Goal: Task Accomplishment & Management: Manage account settings

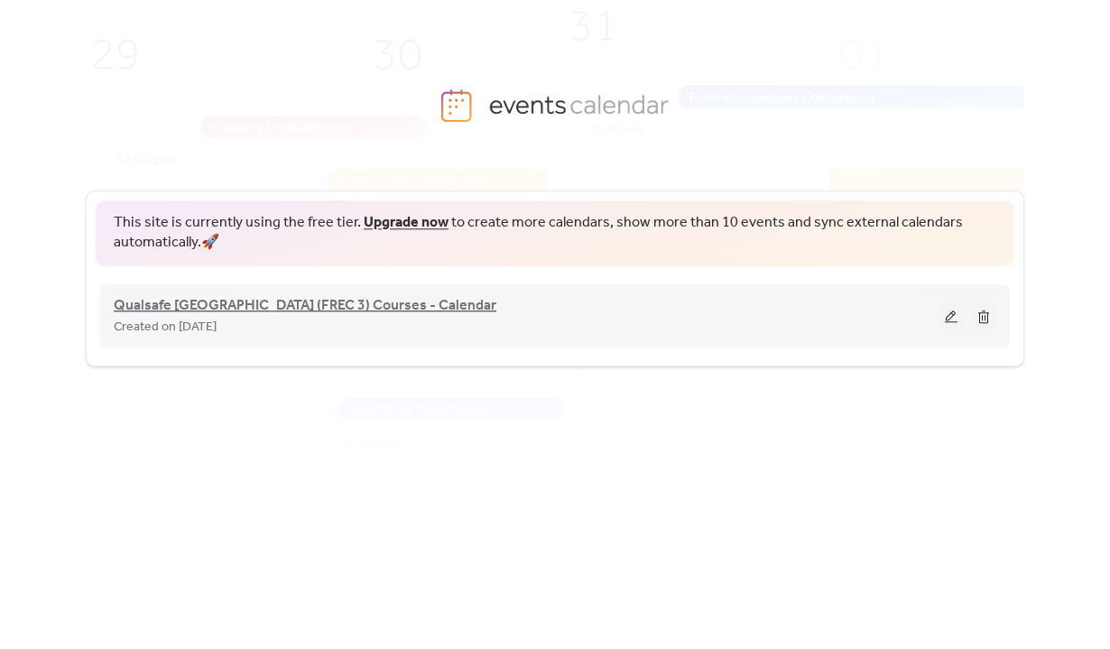
click at [185, 312] on span "Qualsafe [GEOGRAPHIC_DATA] (FREC 3) Courses - Calendar" at bounding box center [305, 306] width 383 height 22
click at [280, 311] on span "Qualsafe [GEOGRAPHIC_DATA] (FREC 3) Courses - Calendar" at bounding box center [305, 306] width 383 height 22
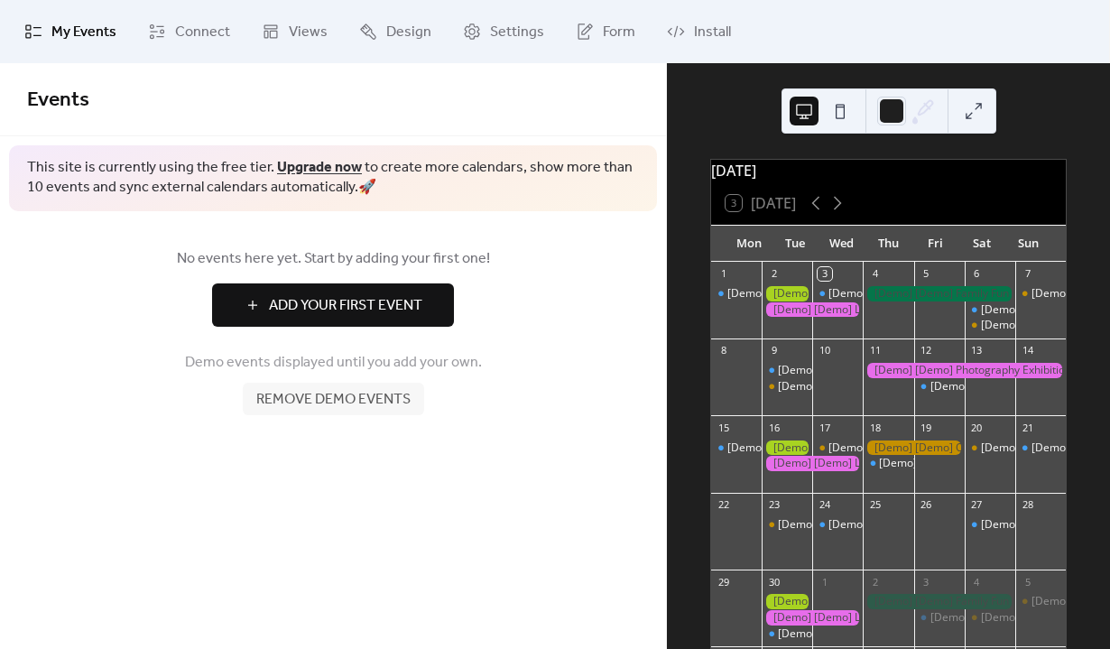
click at [271, 308] on span "Add Your First Event" at bounding box center [345, 306] width 153 height 22
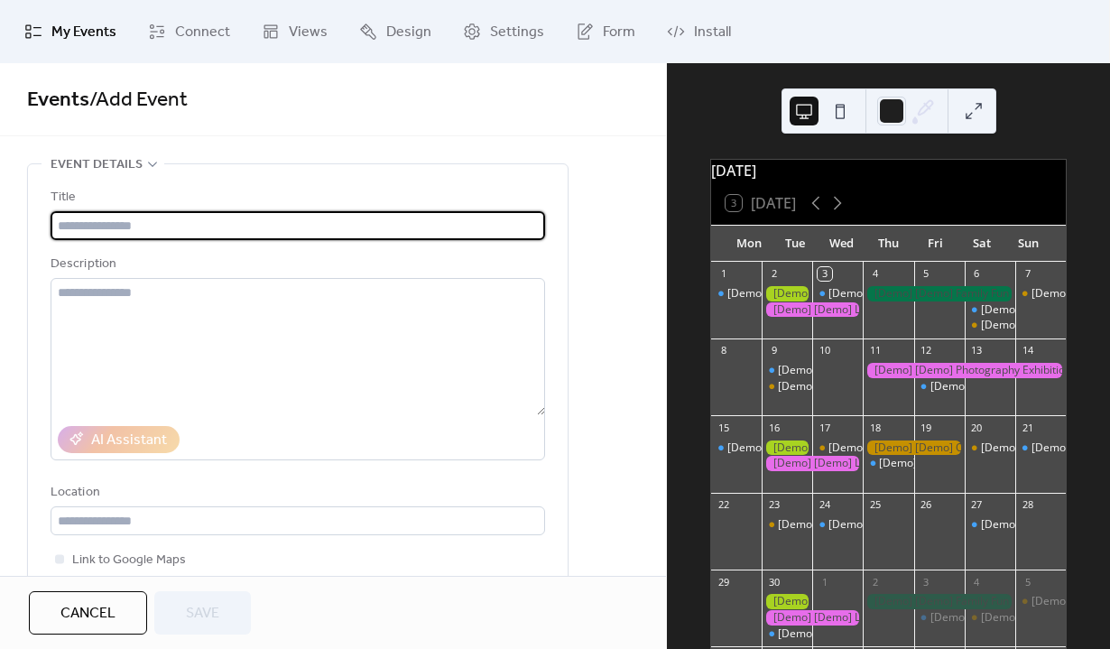
paste input "**********"
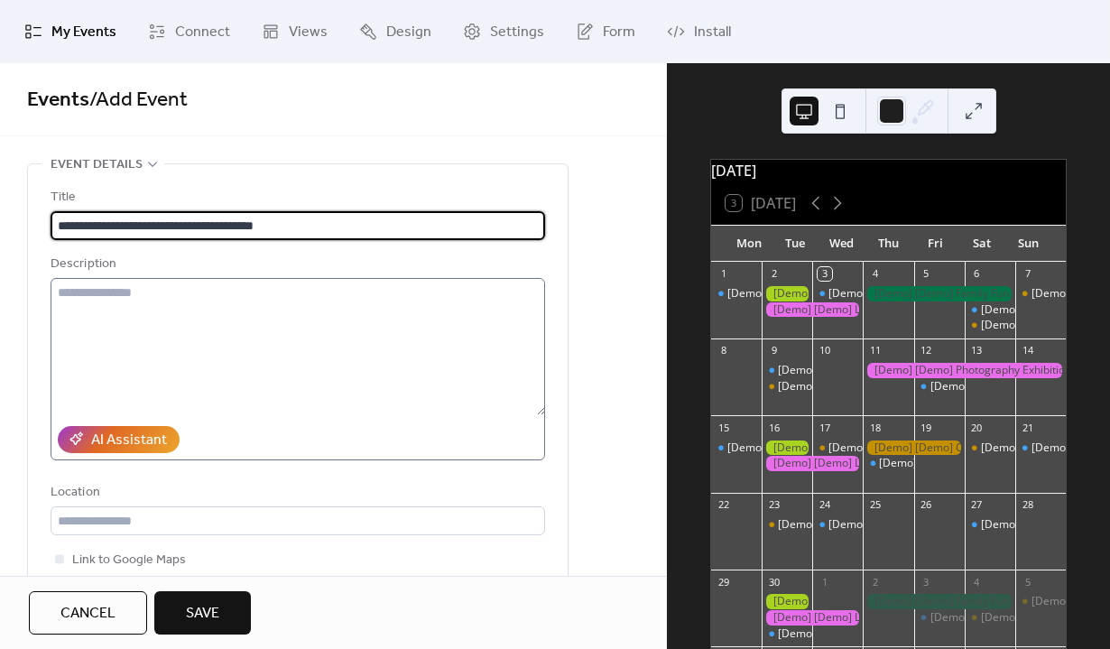
type input "**********"
click at [149, 312] on textarea at bounding box center [298, 346] width 495 height 137
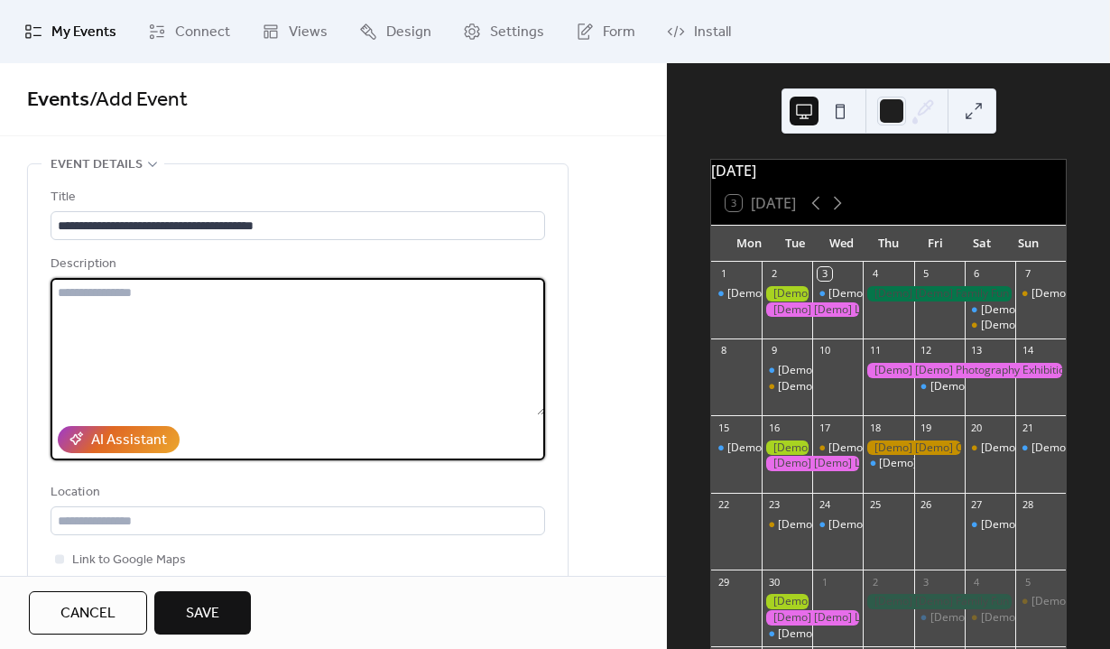
click at [245, 314] on textarea at bounding box center [298, 346] width 495 height 137
paste textarea "**********"
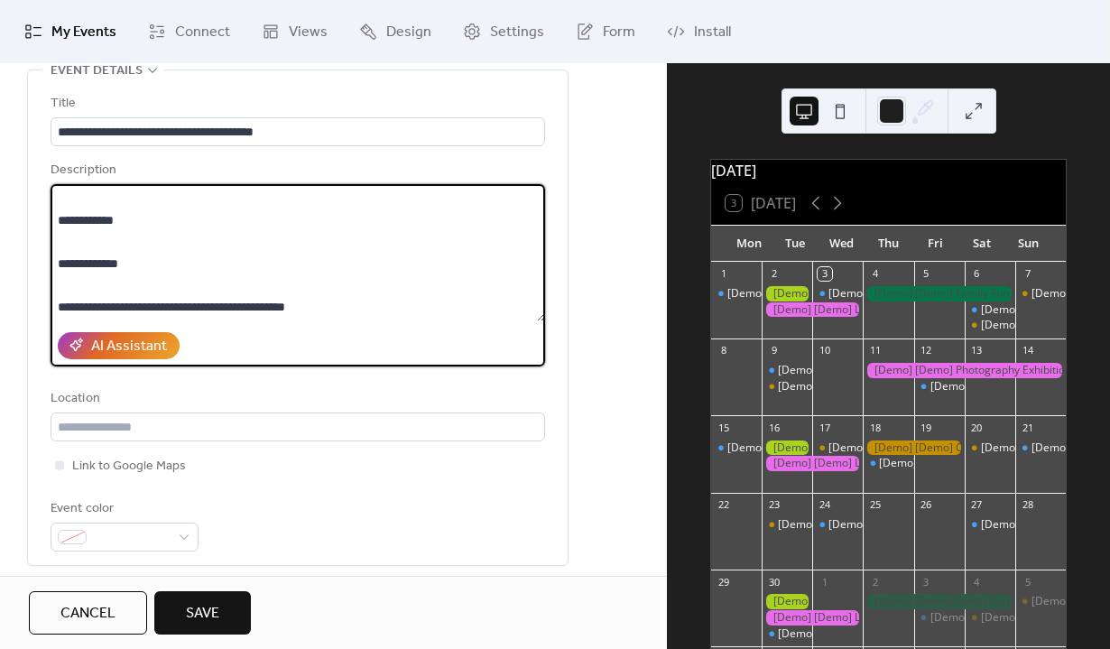
scroll to position [95, 0]
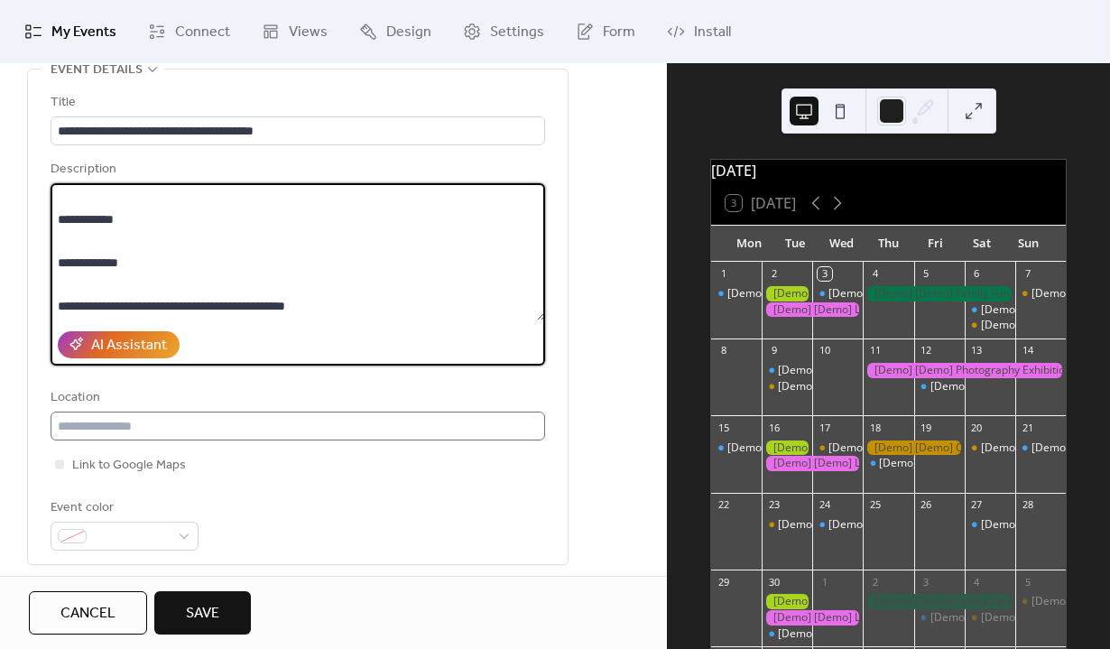
type textarea "**********"
click at [172, 431] on input "text" at bounding box center [298, 426] width 495 height 29
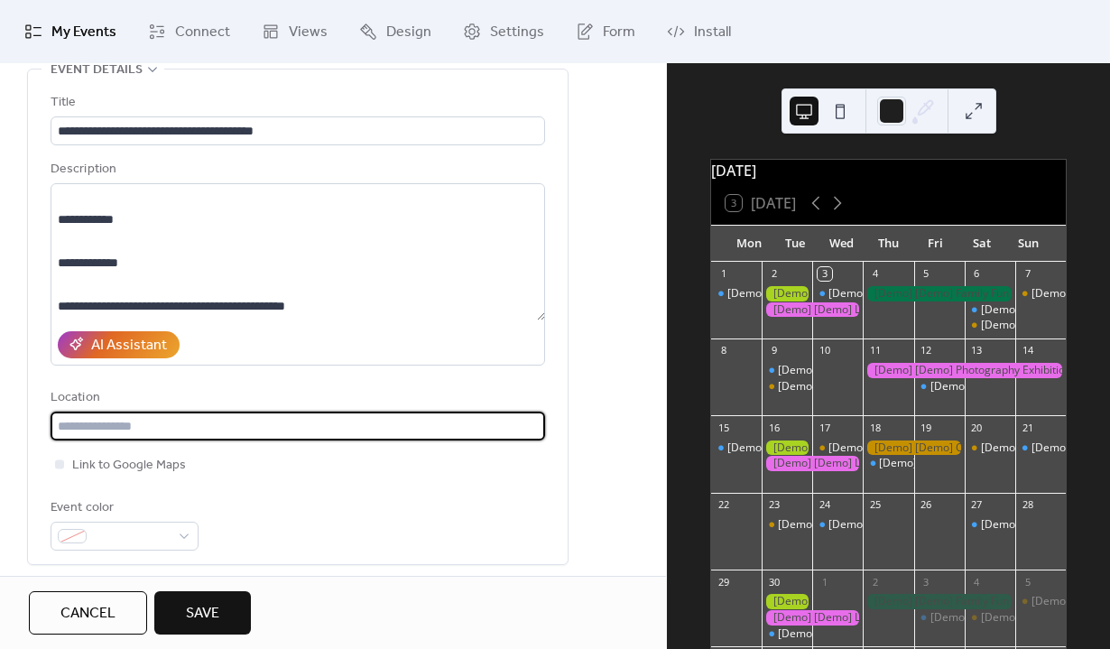
paste input "**********"
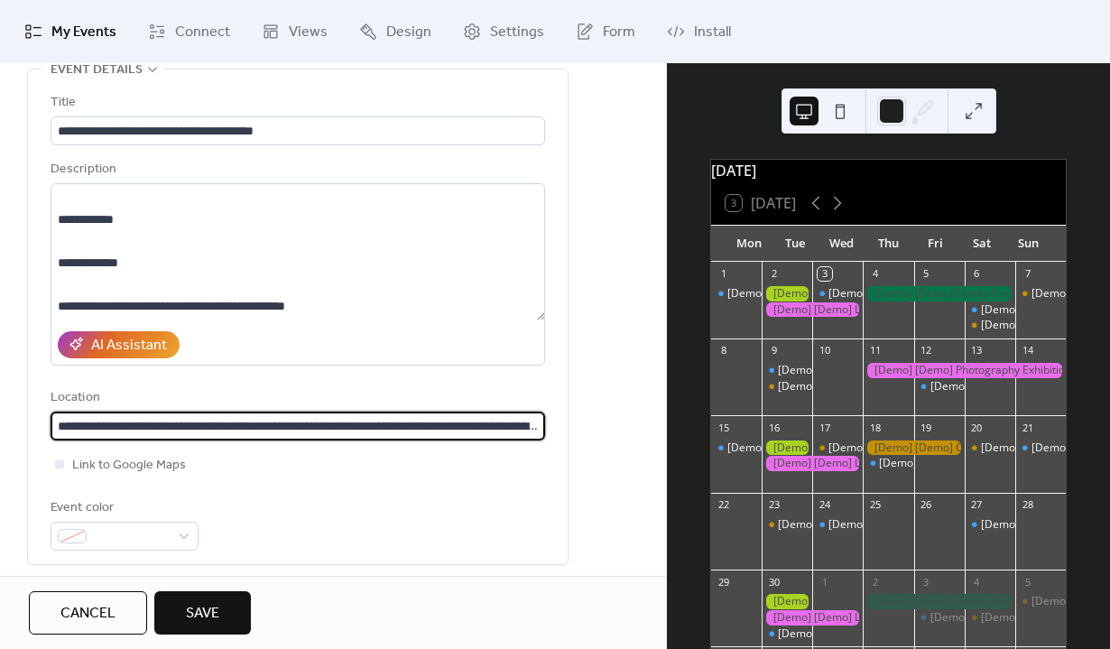
scroll to position [0, 117]
type input "**********"
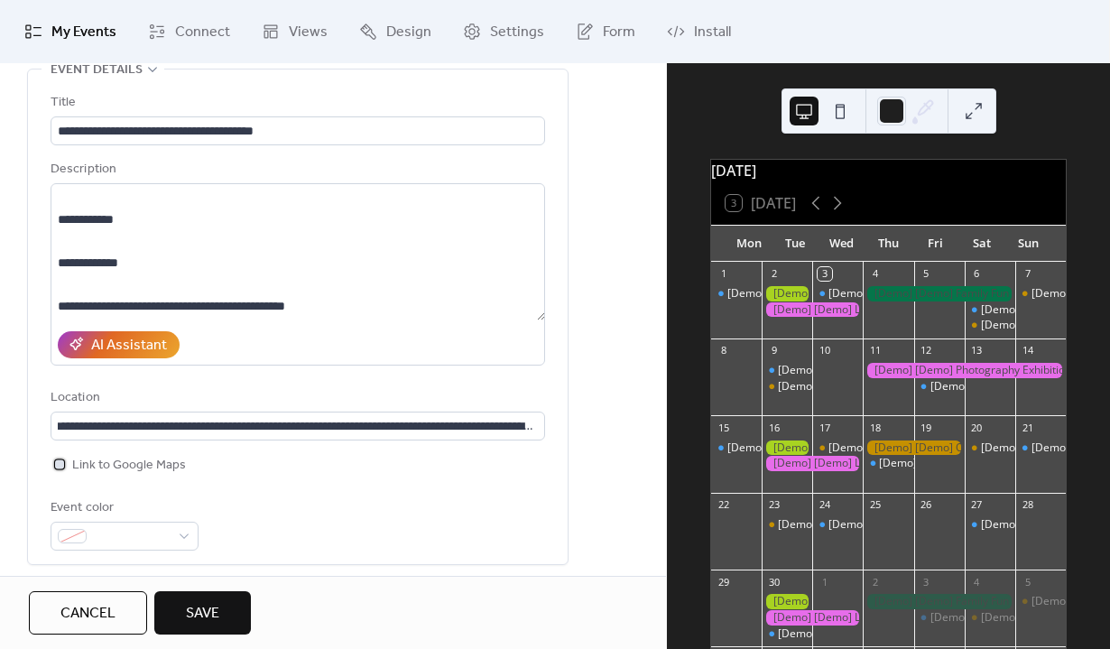
click at [61, 463] on div at bounding box center [59, 463] width 9 height 9
click at [169, 535] on span at bounding box center [132, 537] width 76 height 22
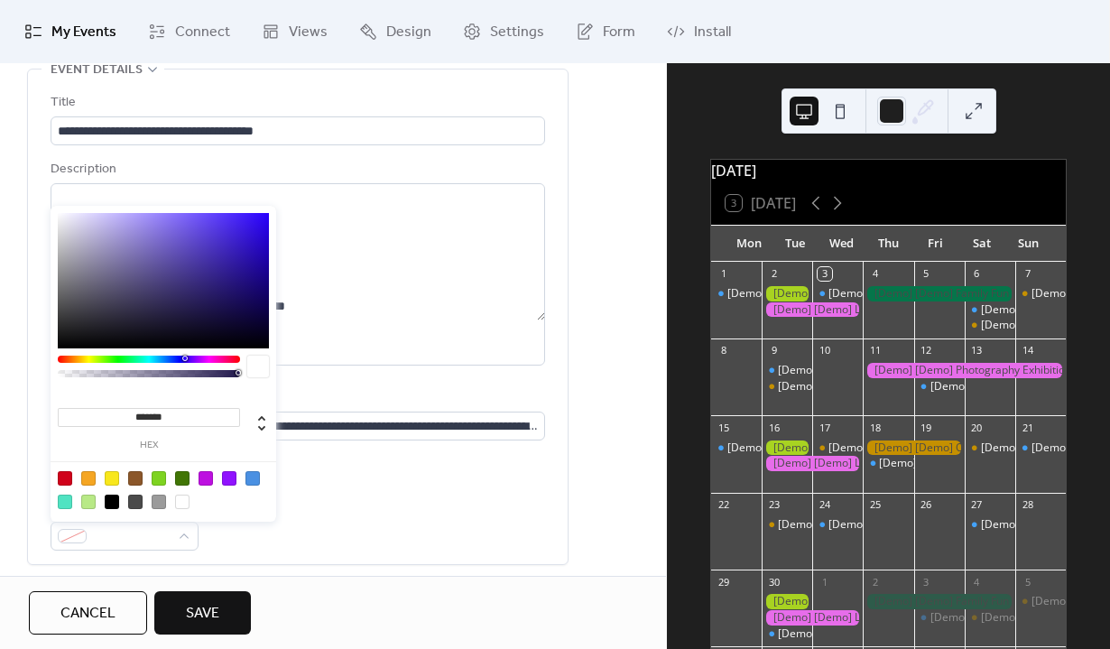
click at [409, 479] on div "**********" at bounding box center [298, 321] width 495 height 459
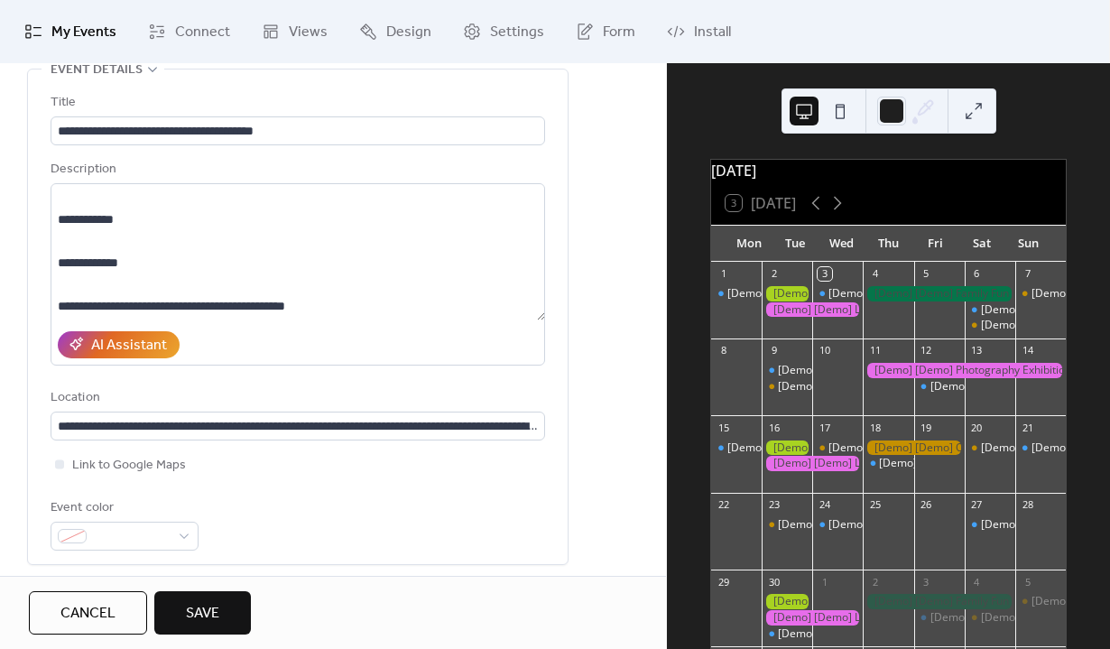
click at [192, 617] on span "Save" at bounding box center [202, 614] width 33 height 22
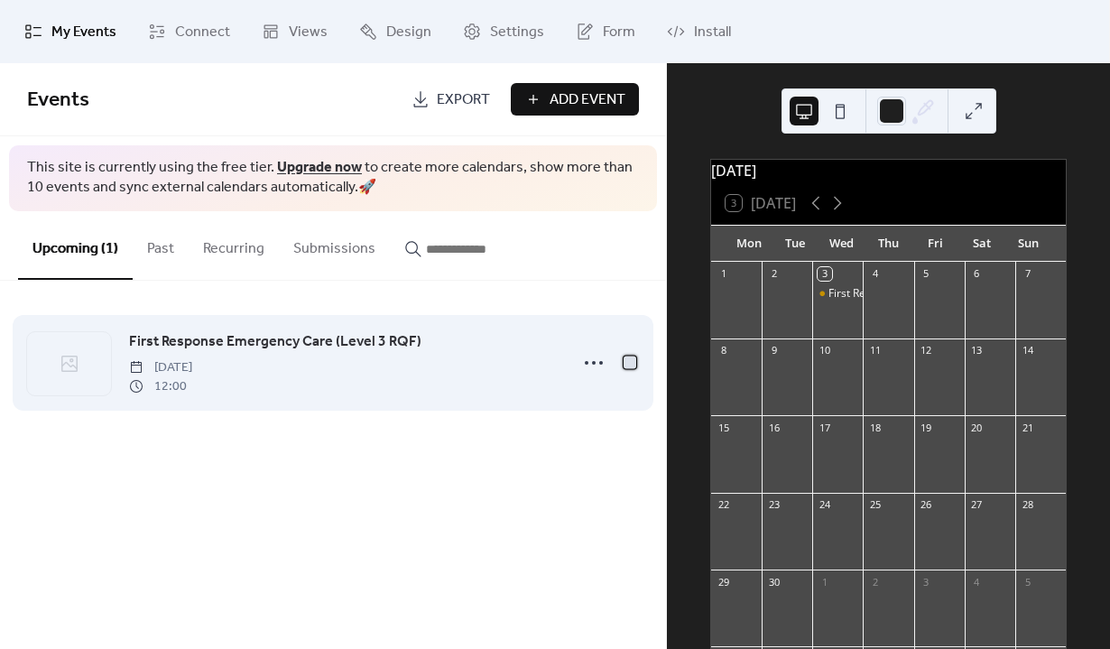
click at [631, 360] on div at bounding box center [630, 362] width 13 height 13
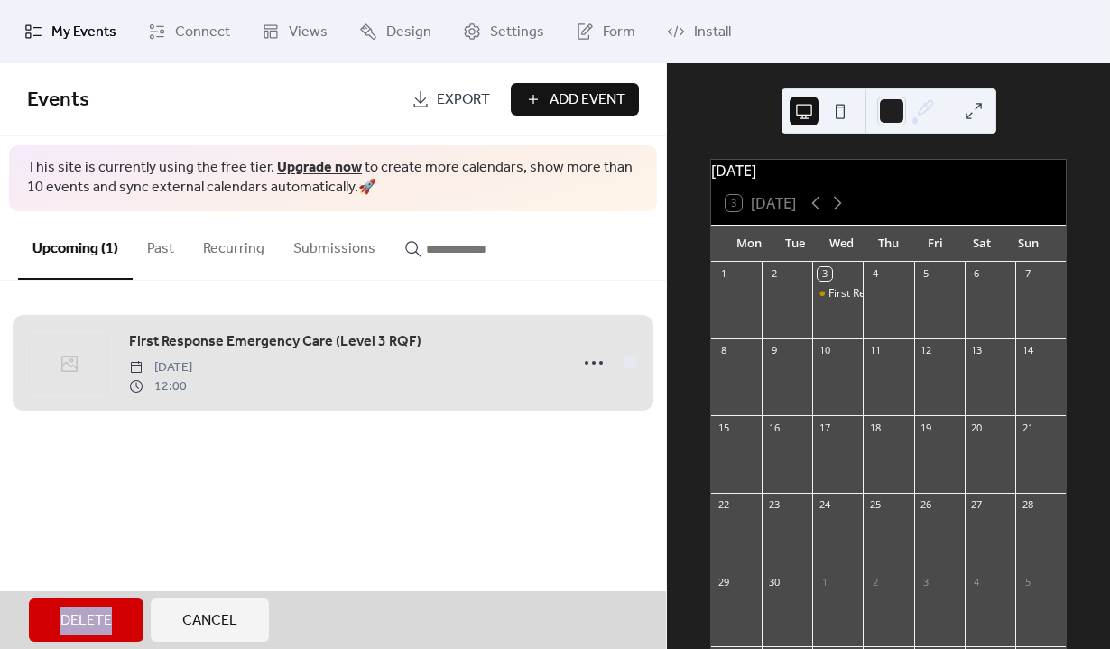
click at [631, 360] on div "First Response Emergency Care (Level 3 RQF) Wednesday, September 3, 2025 12:00" at bounding box center [333, 363] width 612 height 110
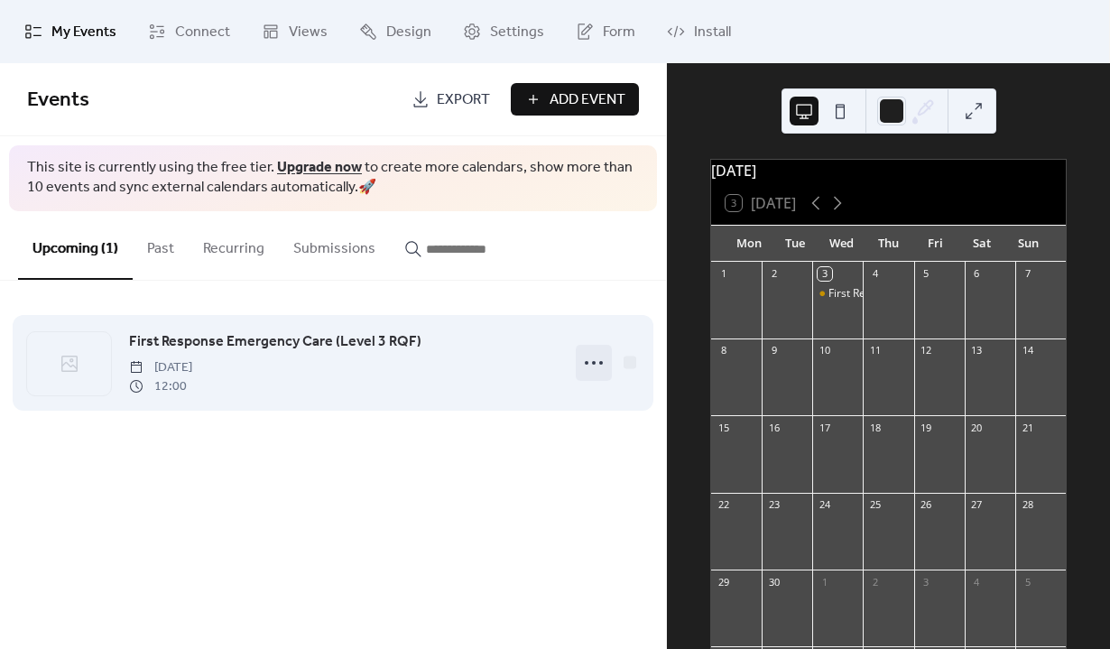
click at [599, 360] on icon at bounding box center [594, 362] width 29 height 29
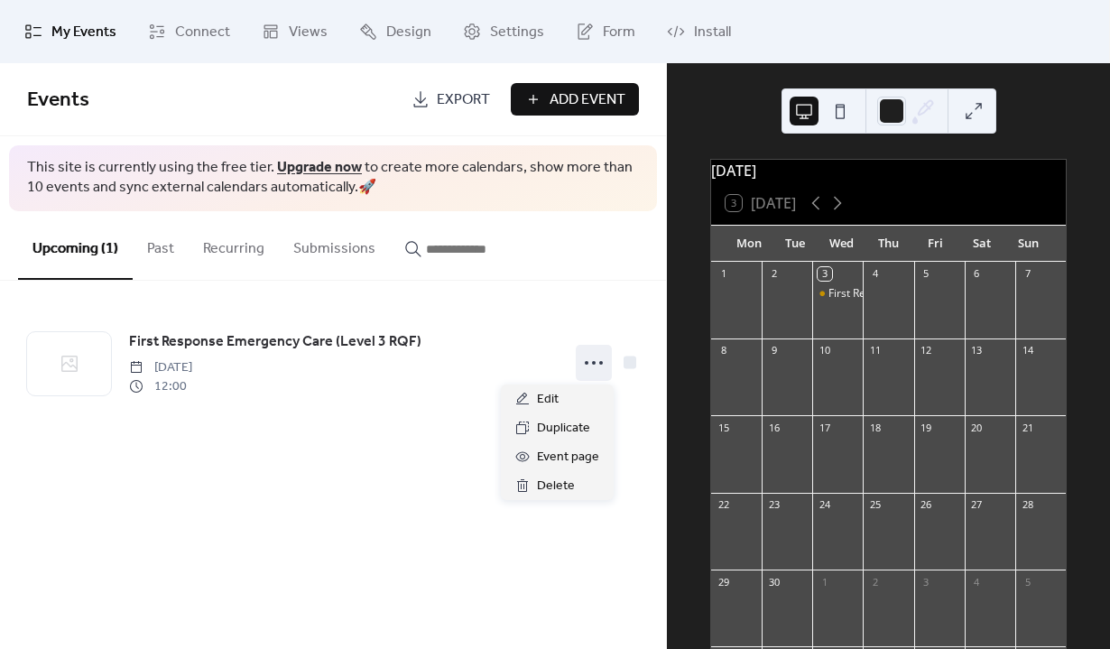
click at [377, 423] on div "First Response Emergency Care (Level 3 RQF) Wednesday, September 3, 2025 12:00" at bounding box center [333, 363] width 666 height 164
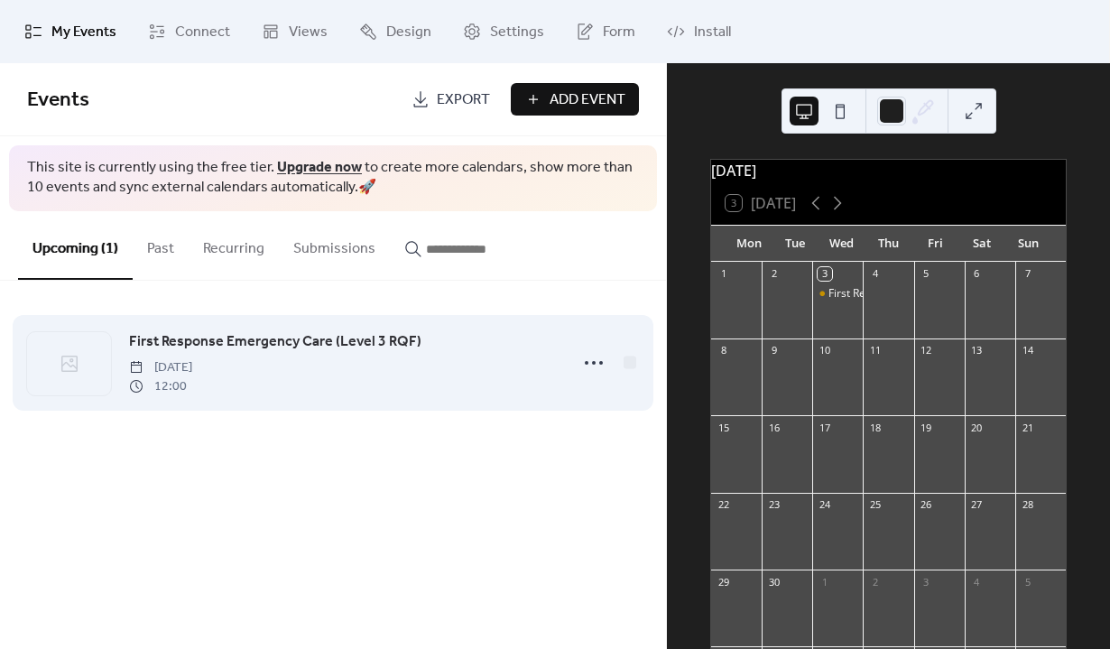
click at [177, 392] on span "12:00" at bounding box center [160, 386] width 63 height 19
click at [88, 366] on div at bounding box center [69, 363] width 84 height 63
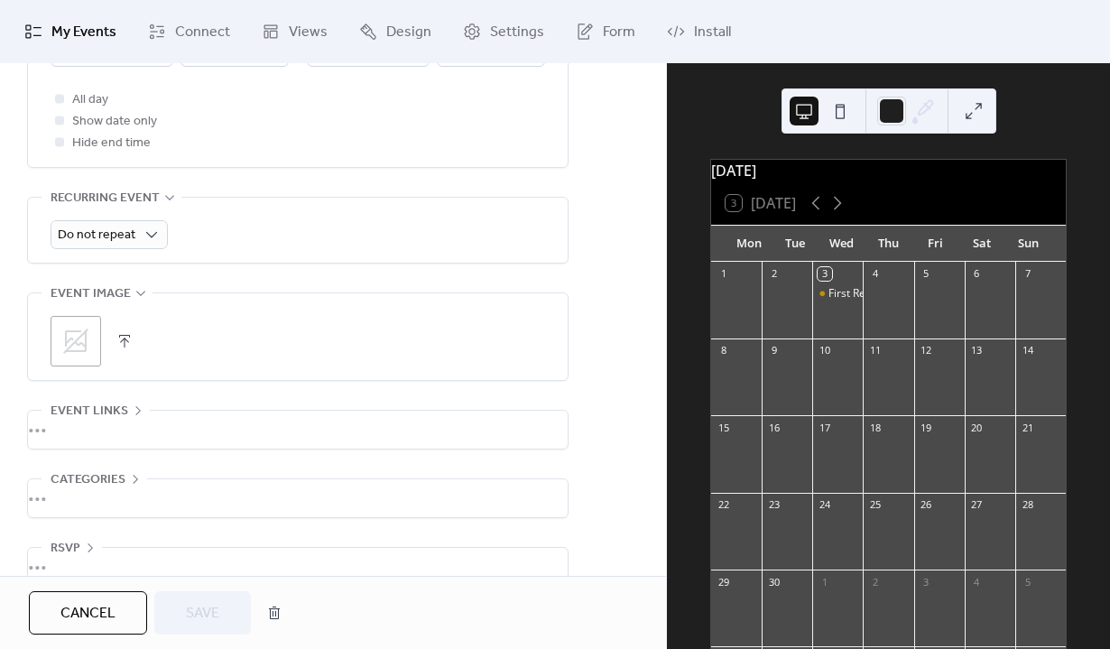
scroll to position [753, 0]
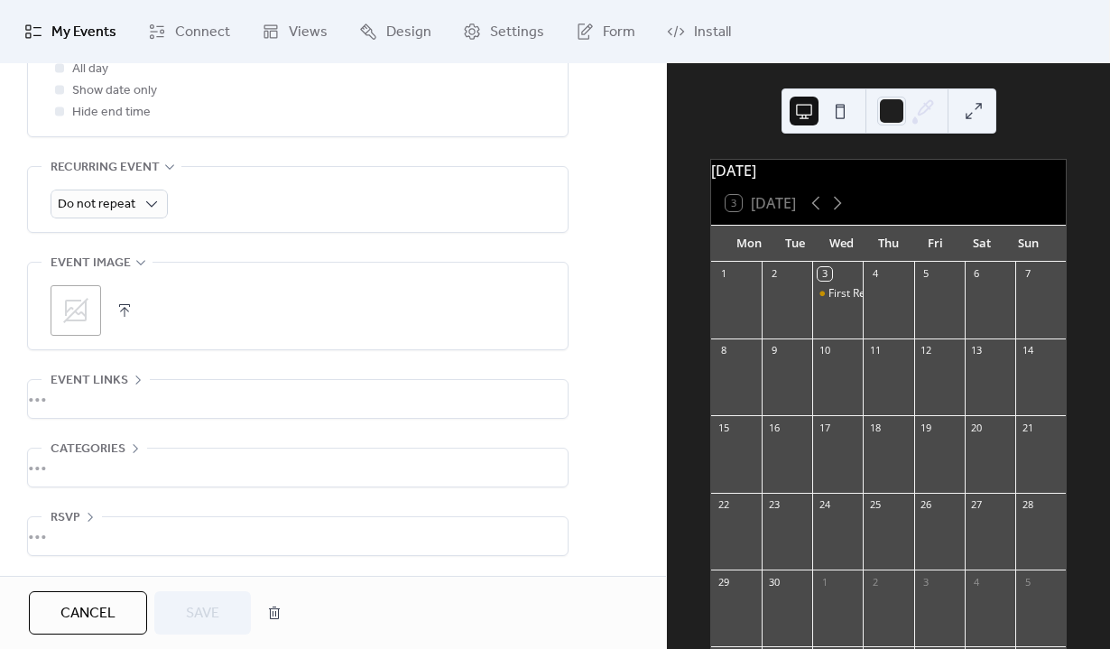
click at [82, 313] on icon at bounding box center [75, 310] width 29 height 29
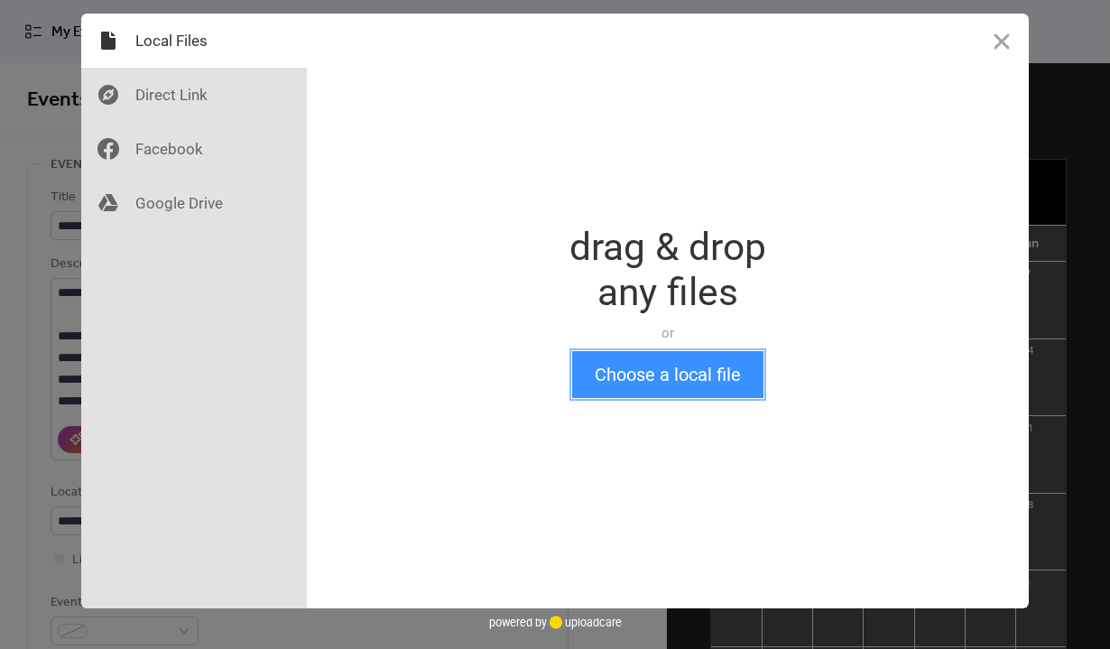
click at [664, 381] on button "Choose a local file" at bounding box center [667, 374] width 191 height 47
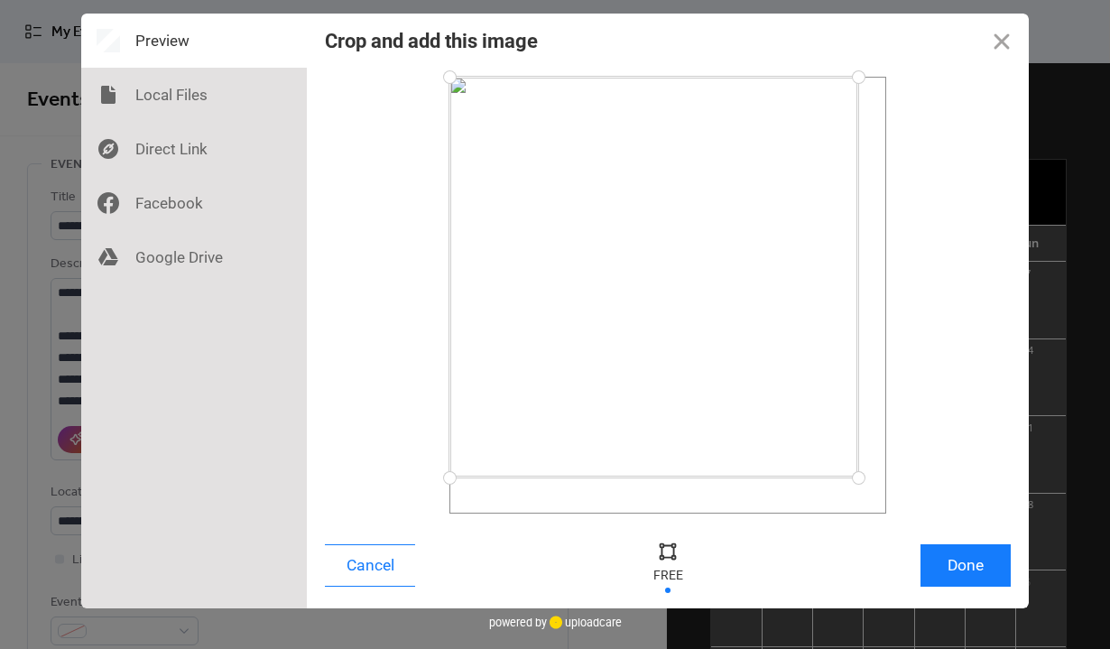
drag, startPoint x: 886, startPoint y: 516, endPoint x: 858, endPoint y: 478, distance: 47.9
click at [858, 478] on div at bounding box center [859, 478] width 32 height 32
click at [949, 569] on button "Done" at bounding box center [966, 565] width 90 height 42
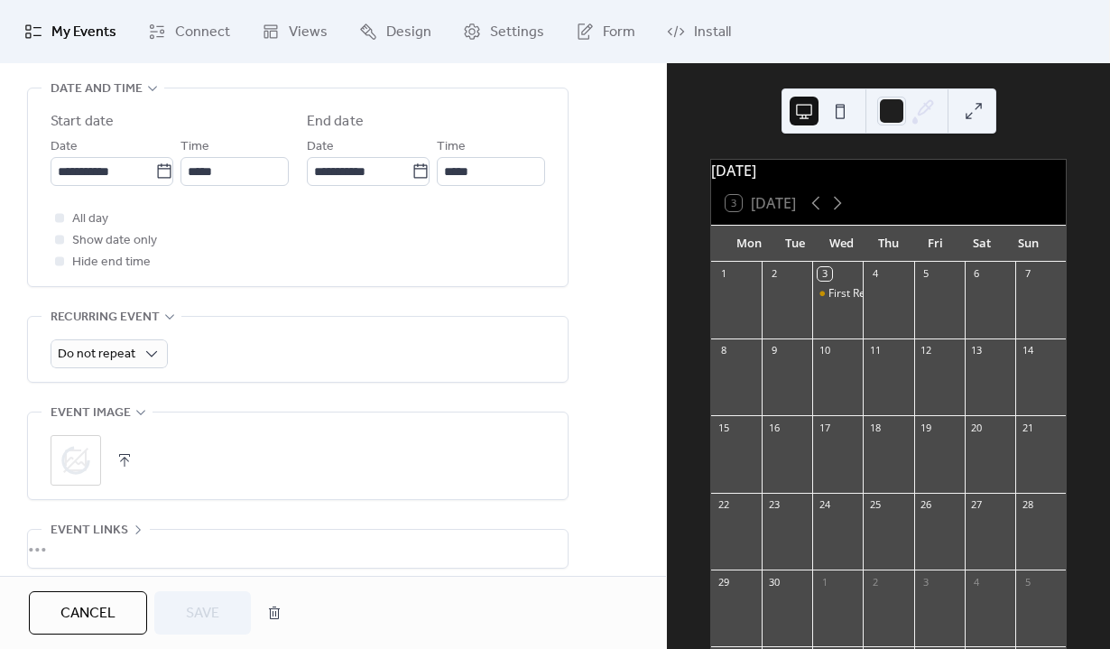
scroll to position [753, 0]
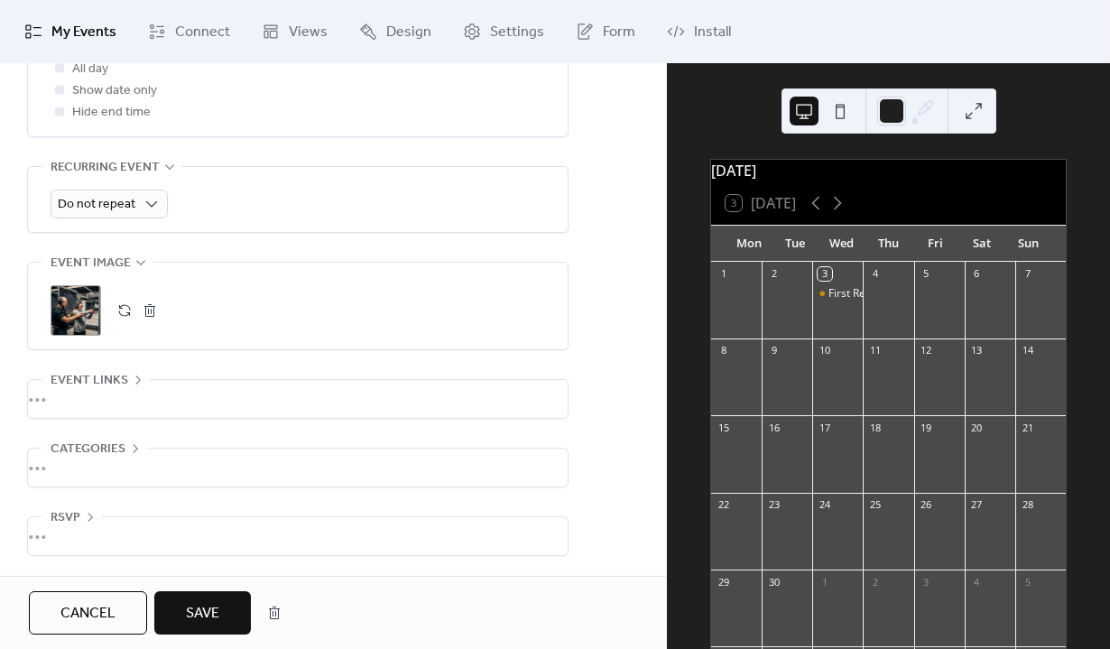
click at [190, 620] on span "Save" at bounding box center [202, 614] width 33 height 22
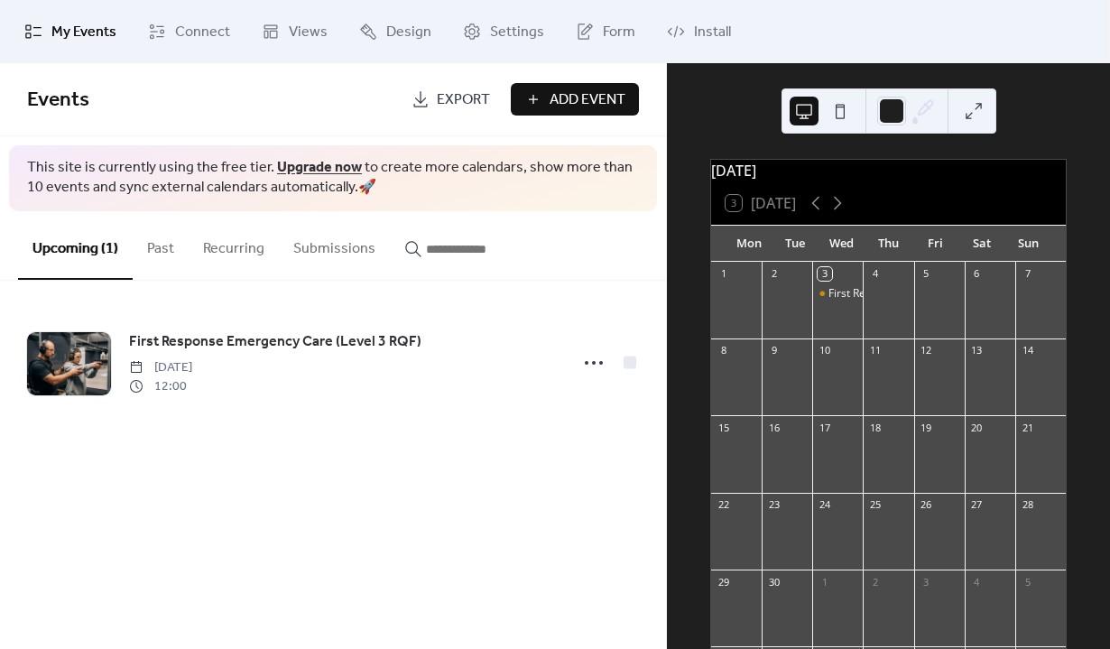
click at [80, 35] on span "My Events" at bounding box center [83, 33] width 65 height 22
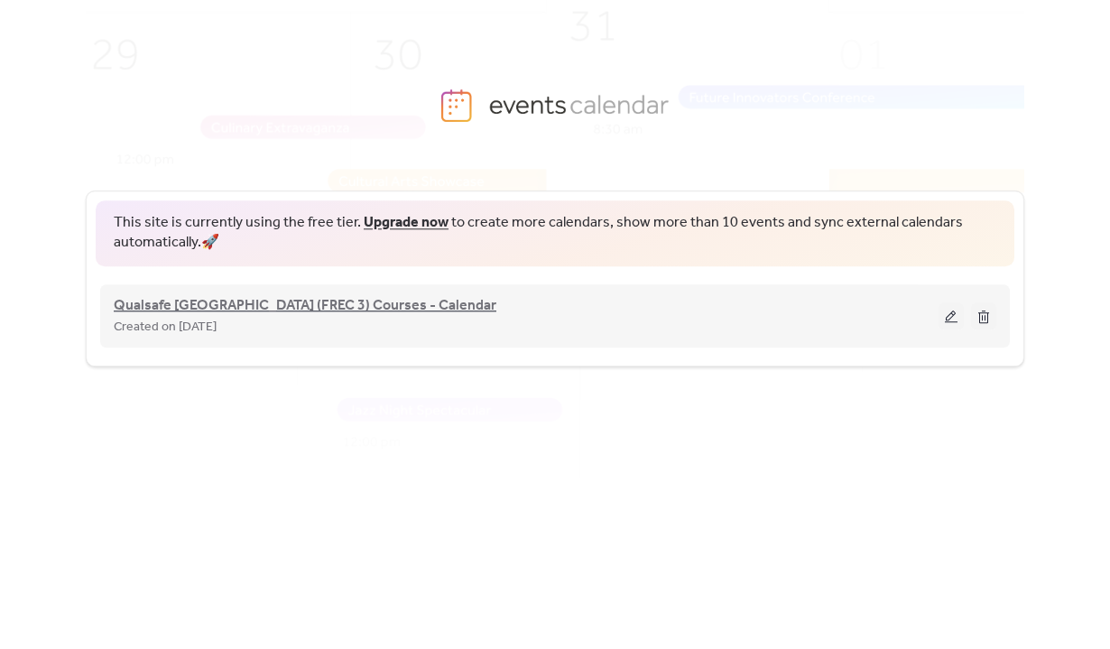
click at [256, 302] on span "Qualsafe [GEOGRAPHIC_DATA] (FREC 3) Courses - Calendar" at bounding box center [305, 306] width 383 height 22
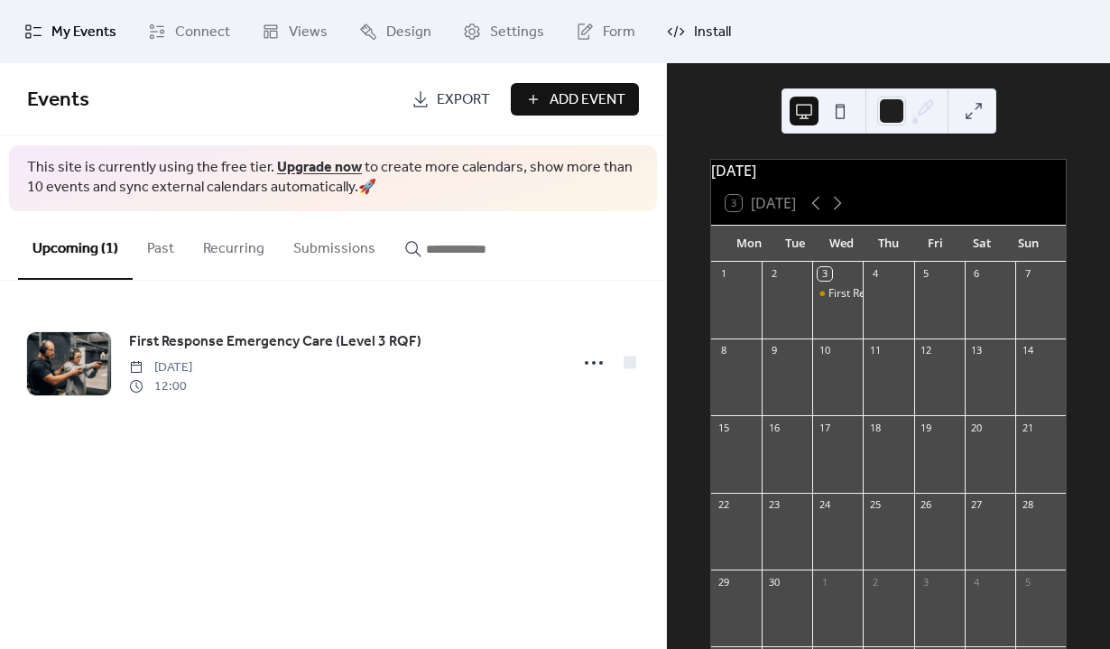
click at [685, 32] on link "Install" at bounding box center [699, 31] width 91 height 49
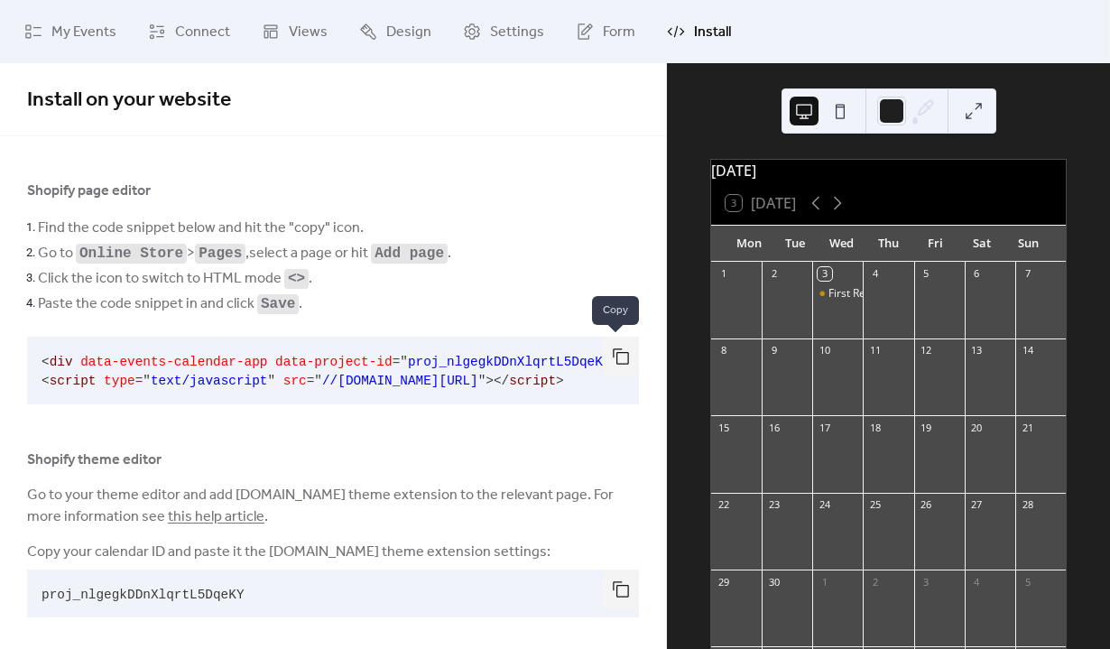
click at [619, 361] on button "button" at bounding box center [621, 357] width 36 height 40
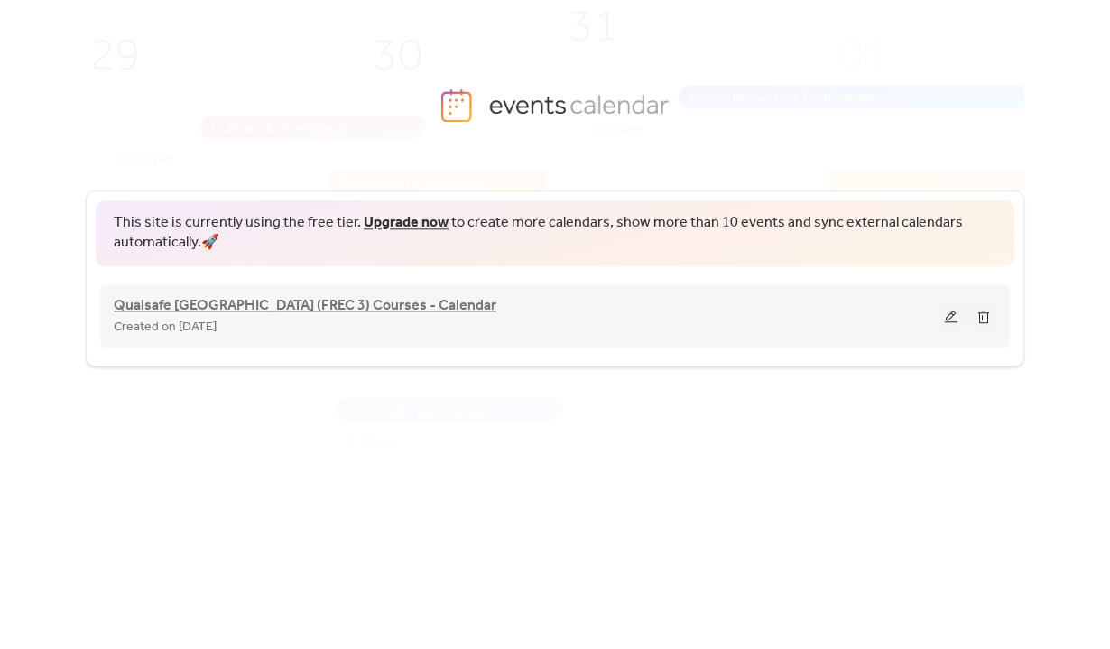
click at [262, 304] on span "Qualsafe [GEOGRAPHIC_DATA] (FREC 3) Courses - Calendar" at bounding box center [305, 306] width 383 height 22
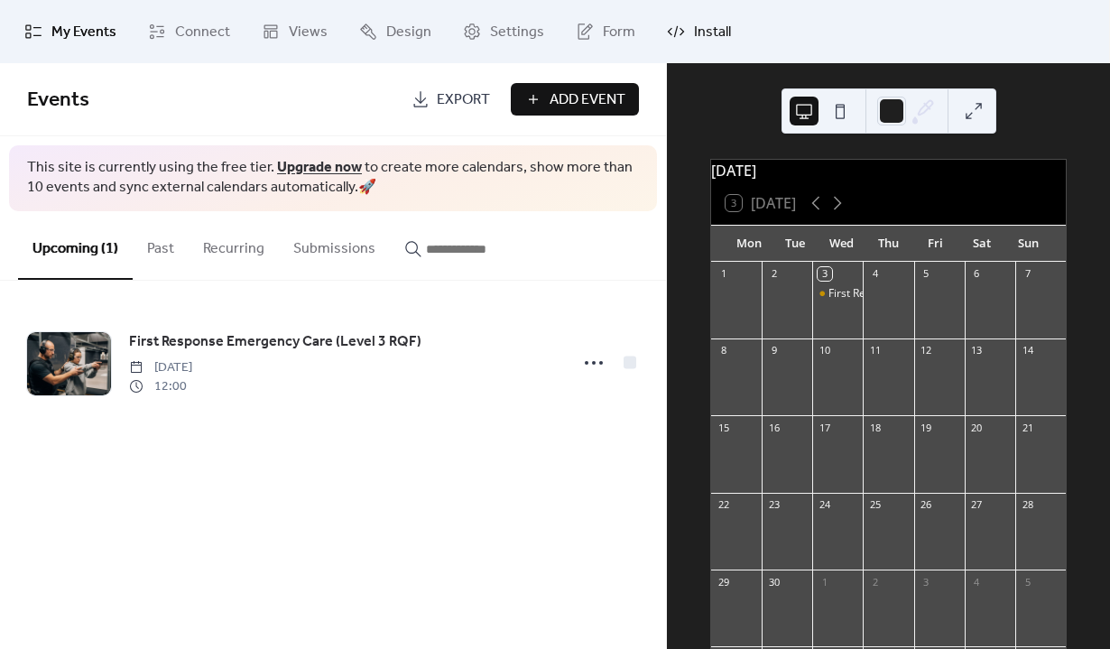
click at [685, 32] on link "Install" at bounding box center [699, 31] width 91 height 49
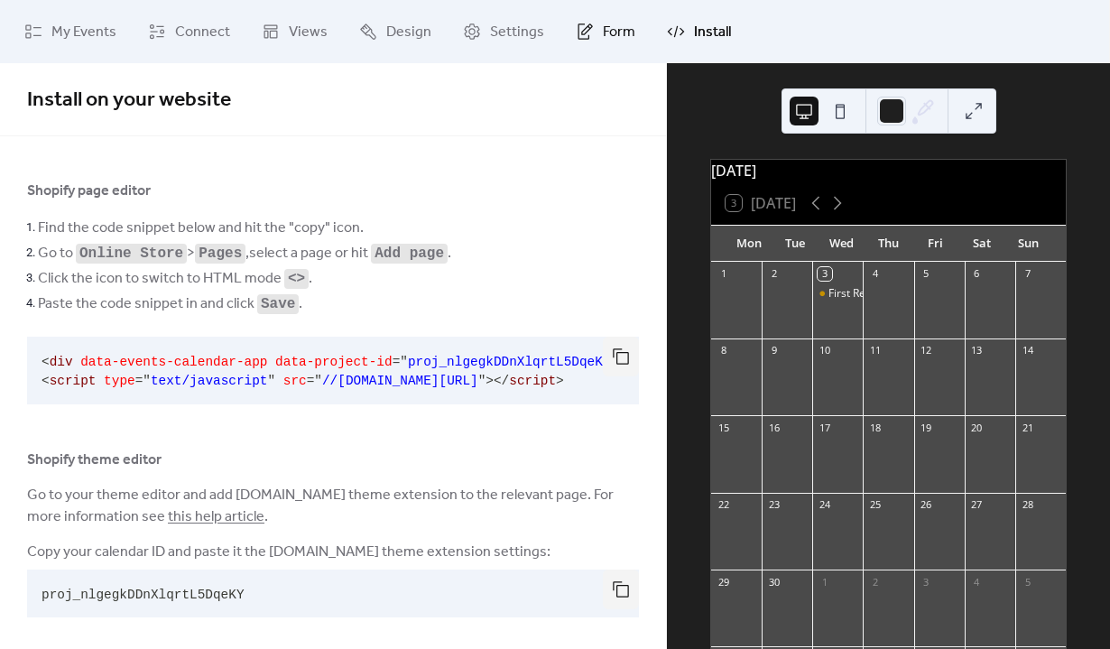
click at [603, 36] on span "Form" at bounding box center [619, 33] width 32 height 22
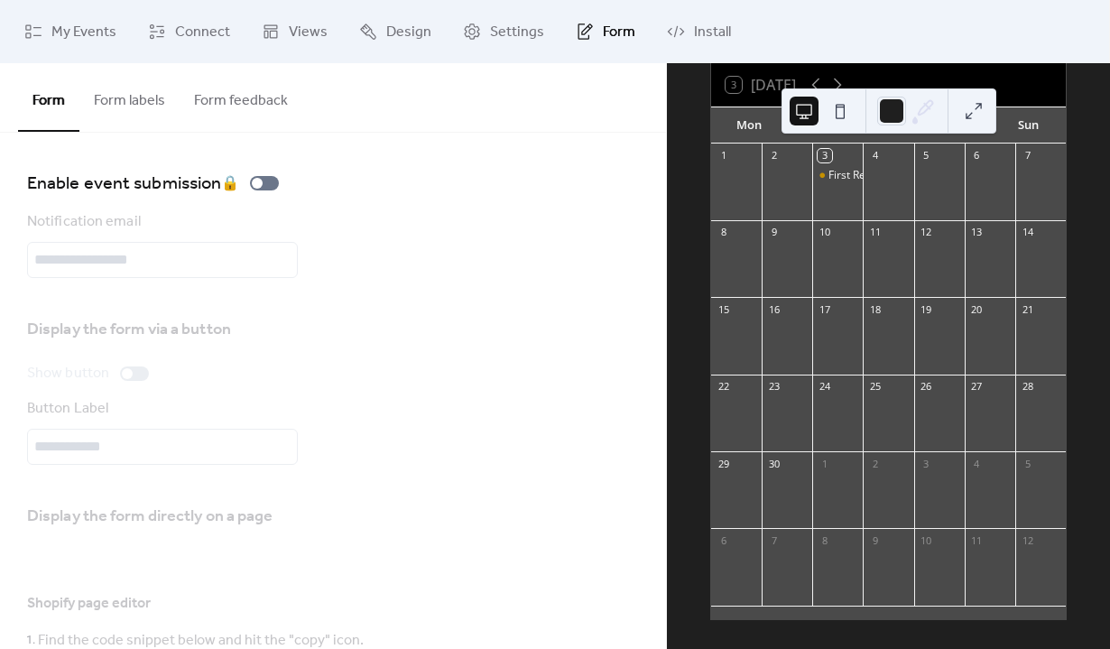
scroll to position [429, 0]
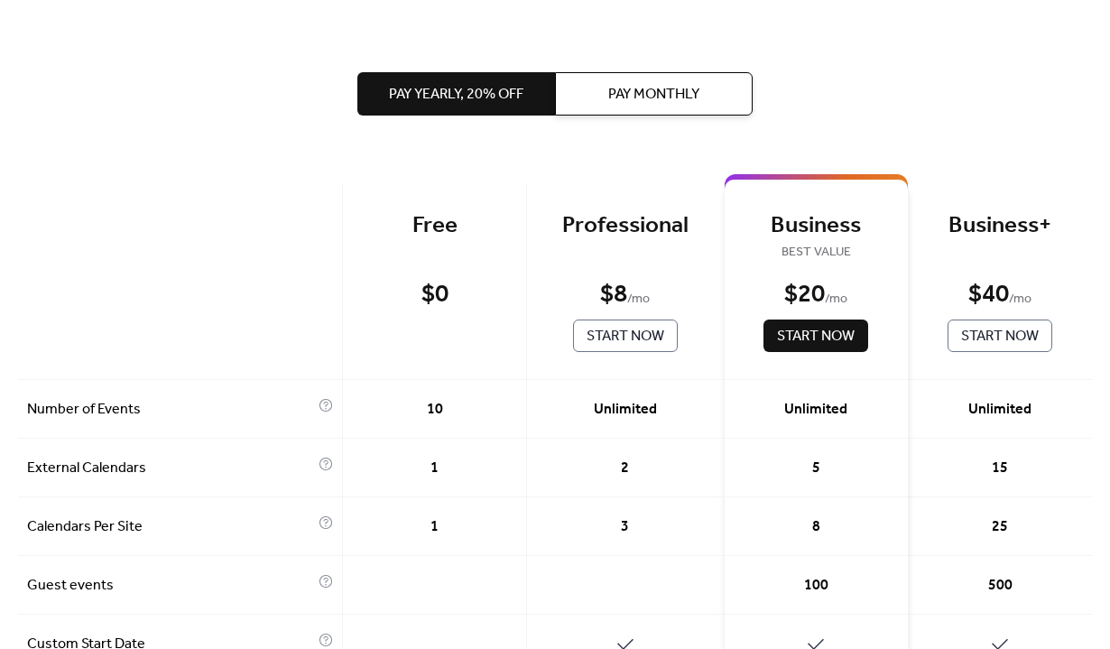
scroll to position [7, 0]
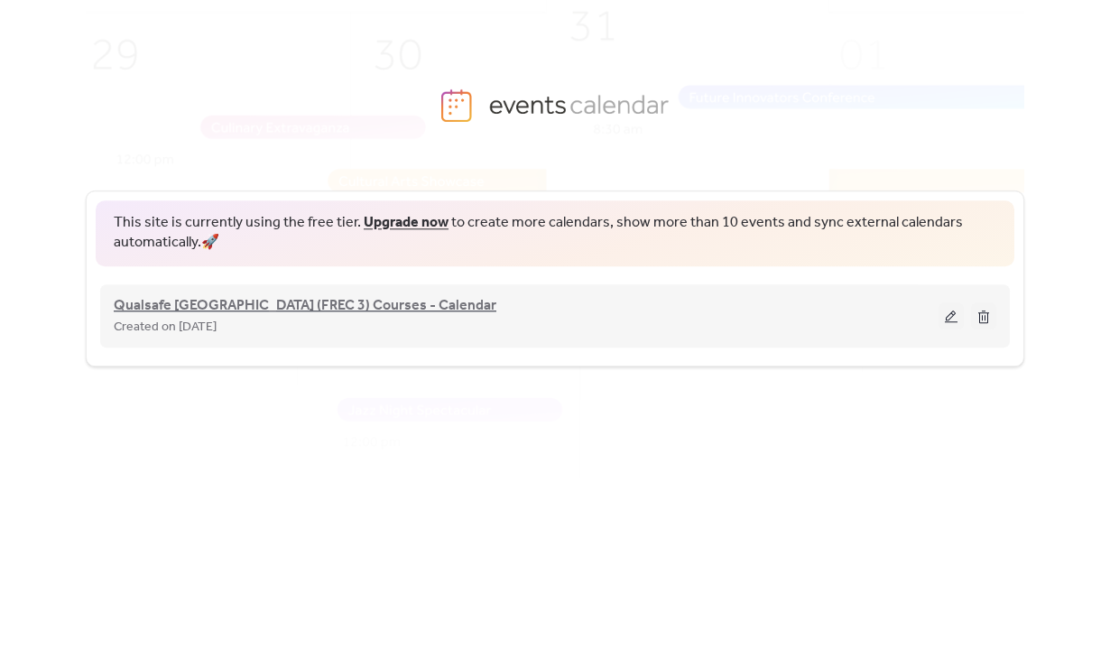
click at [335, 306] on span "Qualsafe [GEOGRAPHIC_DATA] (FREC 3) Courses - Calendar" at bounding box center [305, 306] width 383 height 22
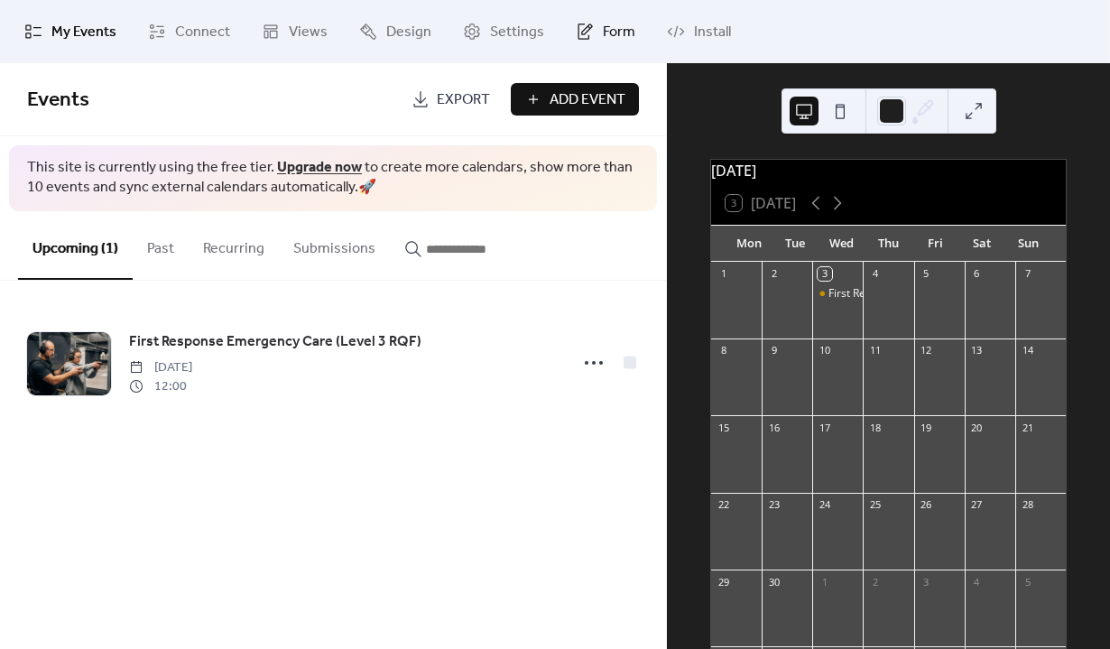
click at [617, 25] on span "Form" at bounding box center [619, 33] width 32 height 22
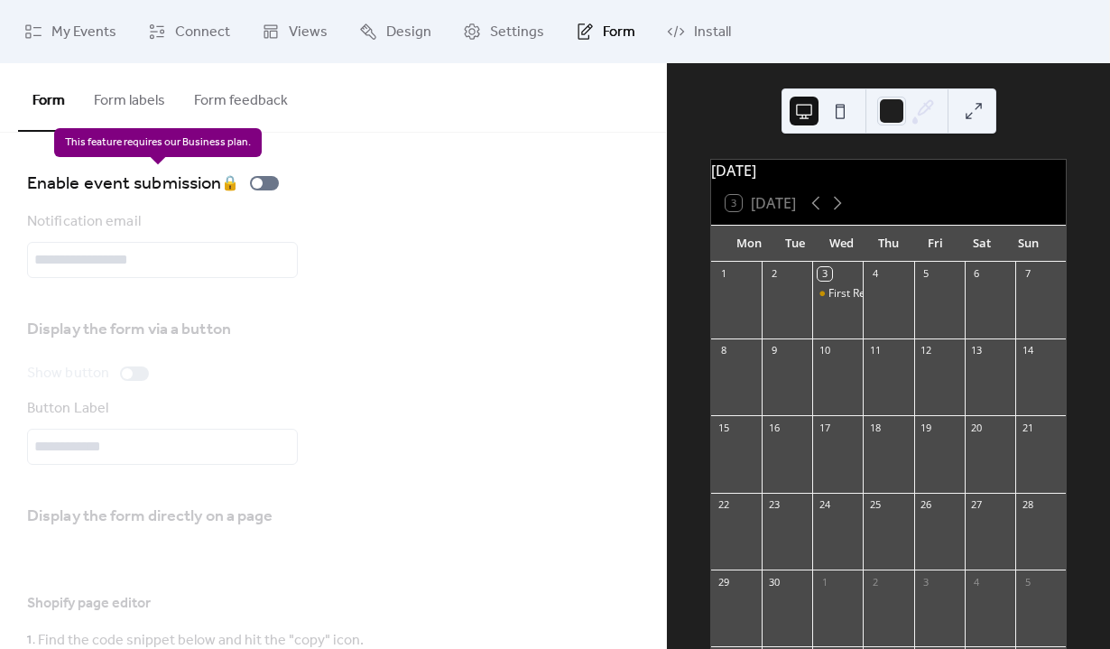
click at [259, 187] on div "Enable event submission 🔒" at bounding box center [156, 183] width 259 height 29
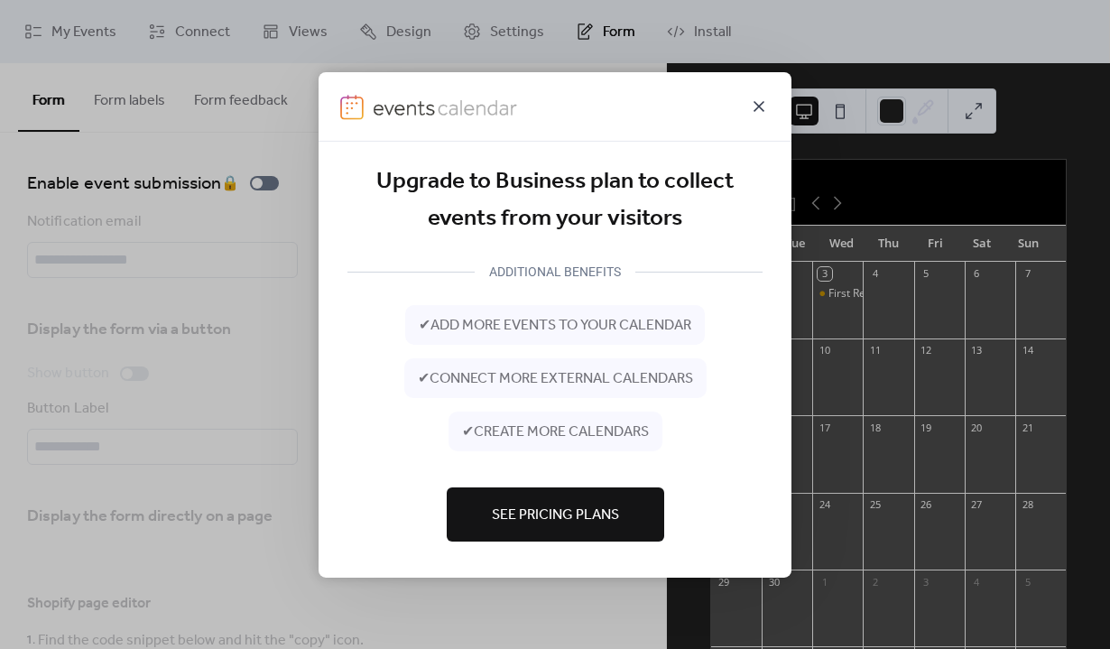
click at [758, 102] on icon at bounding box center [759, 106] width 22 height 22
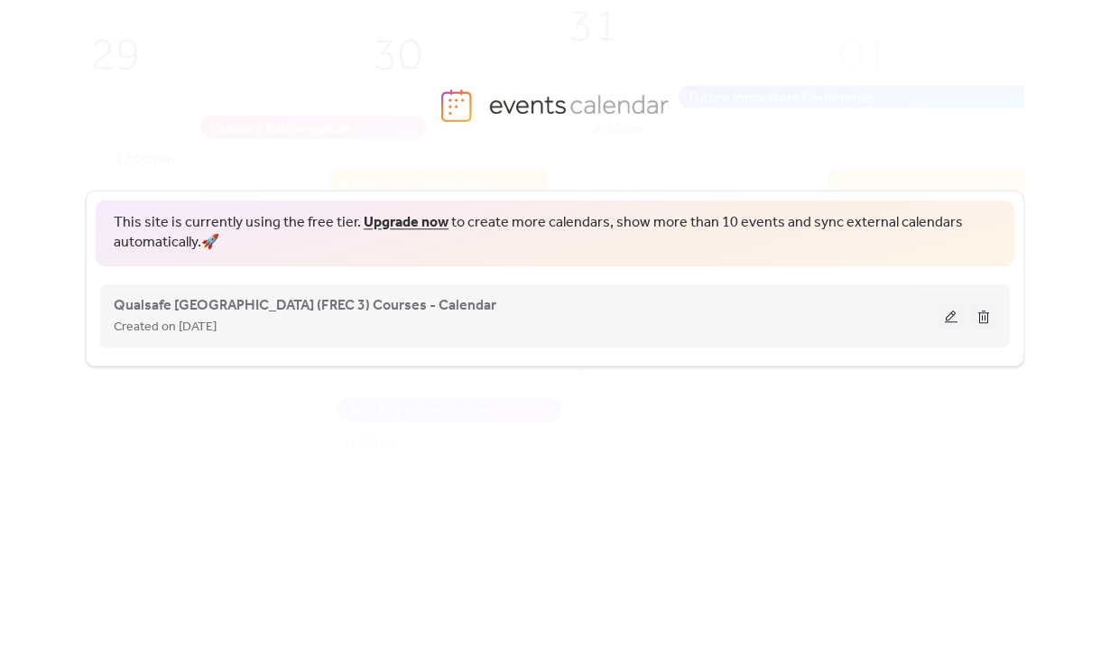
click at [371, 302] on div "Qualsafe UK (FREC 3) Courses - Calendar Created on 3-Sep-2025" at bounding box center [526, 315] width 825 height 43
click at [251, 303] on span "Qualsafe [GEOGRAPHIC_DATA] (FREC 3) Courses - Calendar" at bounding box center [305, 306] width 383 height 22
click at [329, 317] on span "Qualsafe [GEOGRAPHIC_DATA] (FREC 3) Courses - Calendar" at bounding box center [305, 306] width 383 height 22
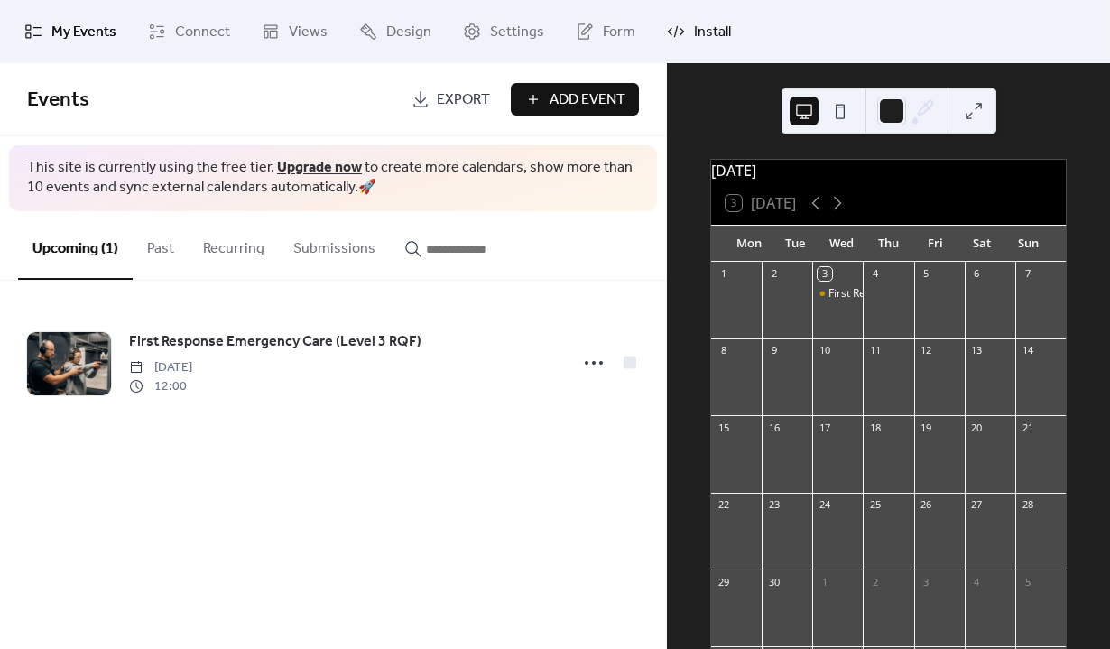
click at [700, 23] on span "Install" at bounding box center [712, 33] width 37 height 22
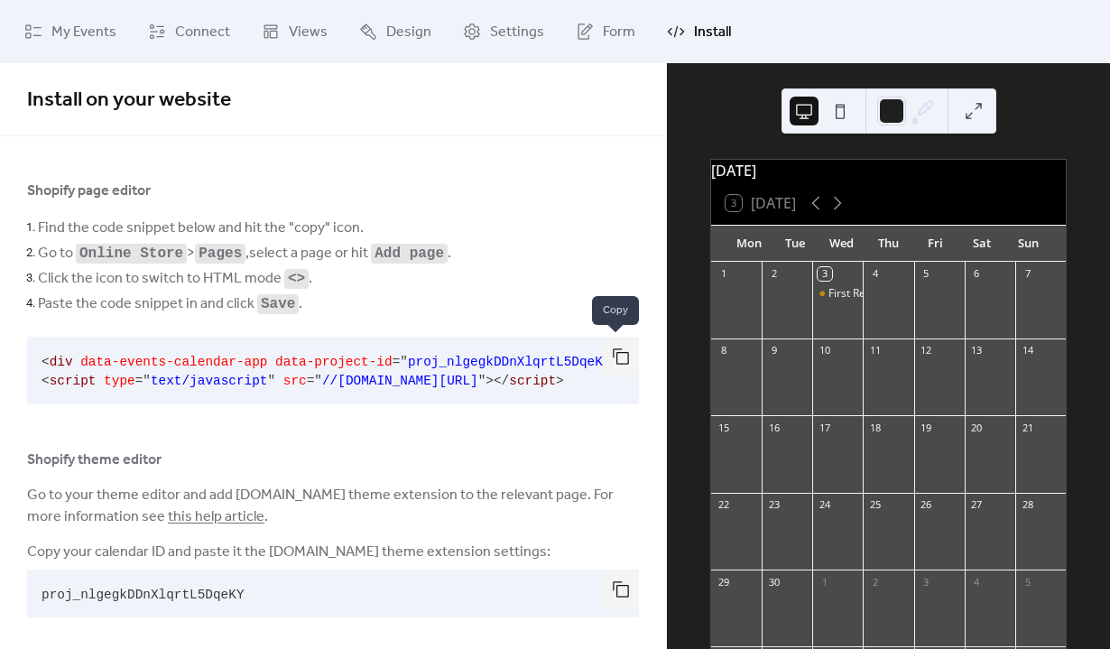
click at [603, 351] on button "button" at bounding box center [621, 357] width 36 height 40
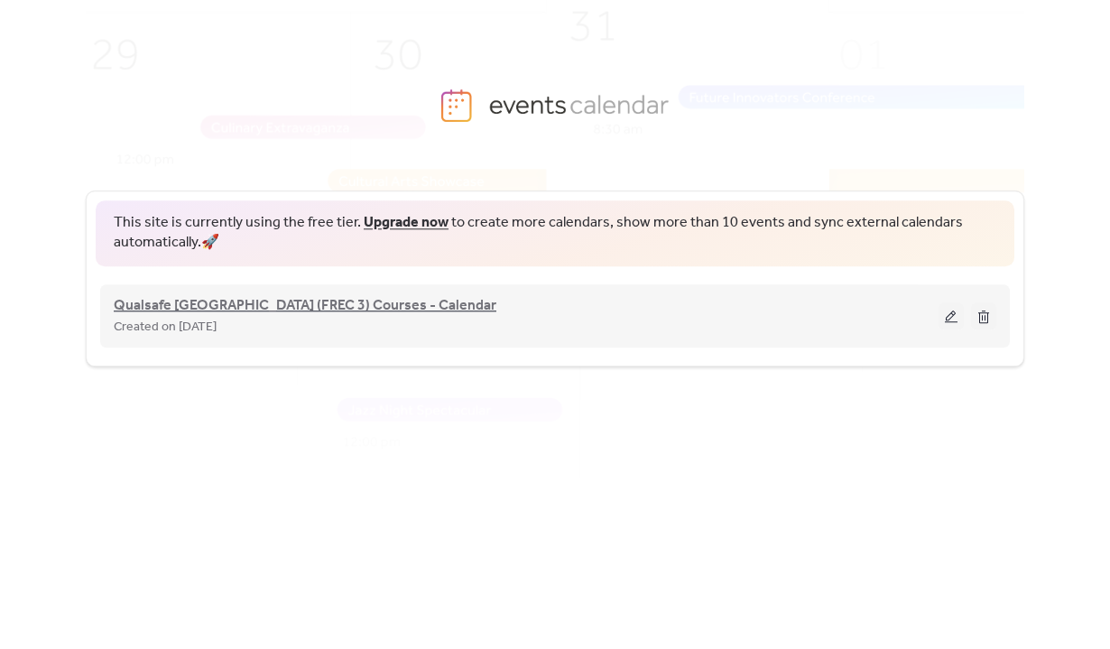
click at [191, 308] on span "Qualsafe [GEOGRAPHIC_DATA] (FREC 3) Courses - Calendar" at bounding box center [305, 306] width 383 height 22
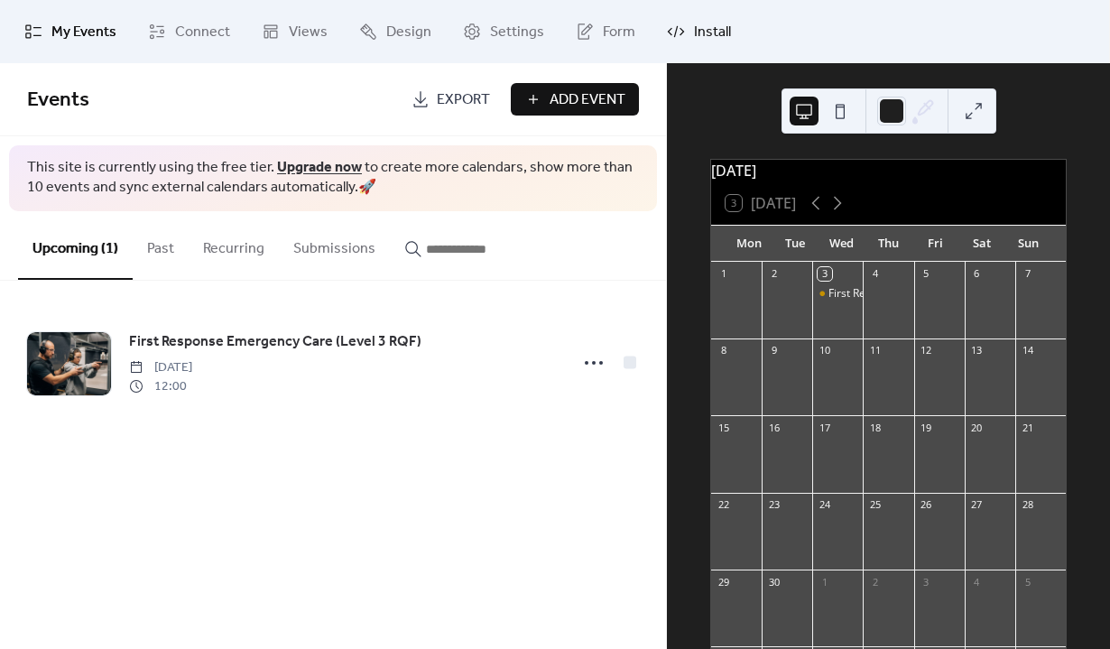
click at [698, 33] on span "Install" at bounding box center [712, 33] width 37 height 22
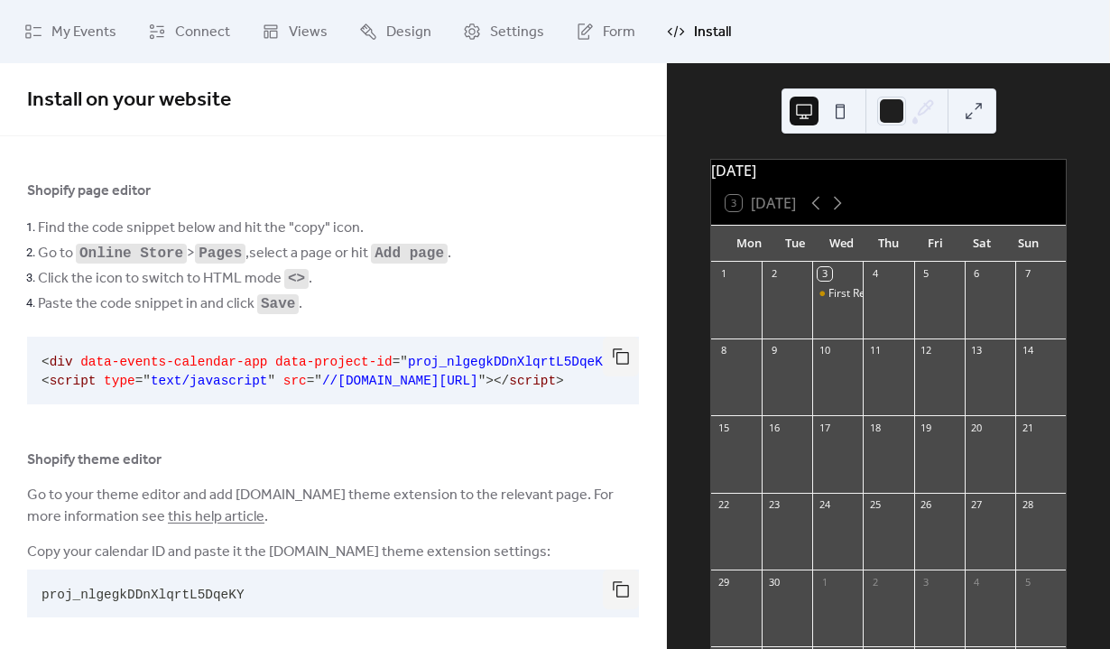
scroll to position [16, 0]
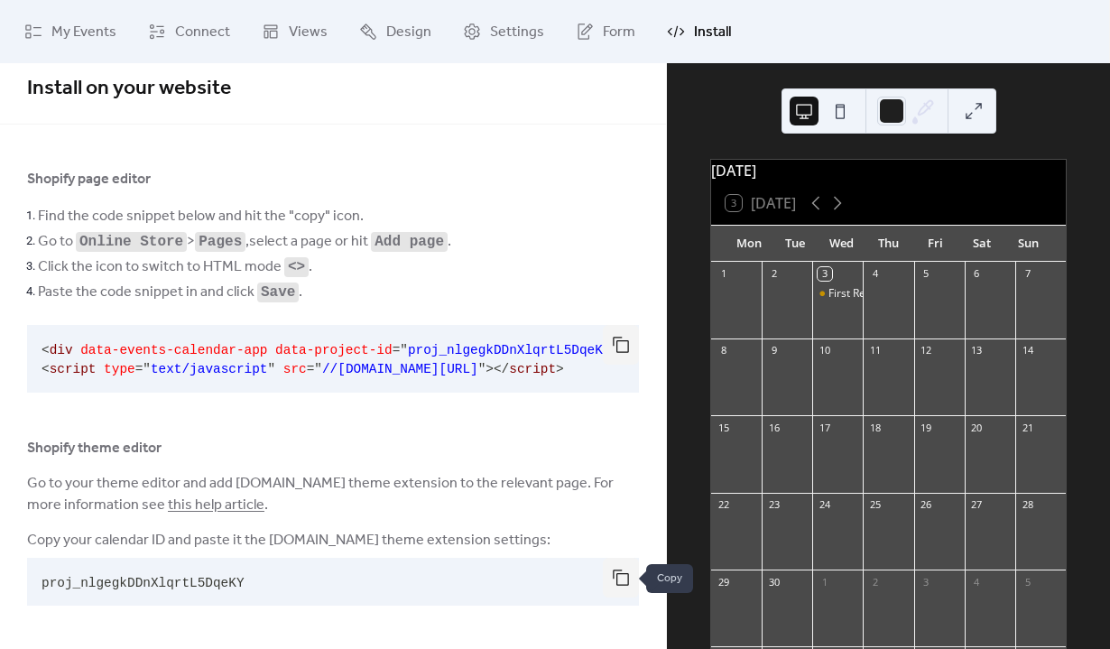
click at [611, 588] on button "button" at bounding box center [621, 578] width 36 height 40
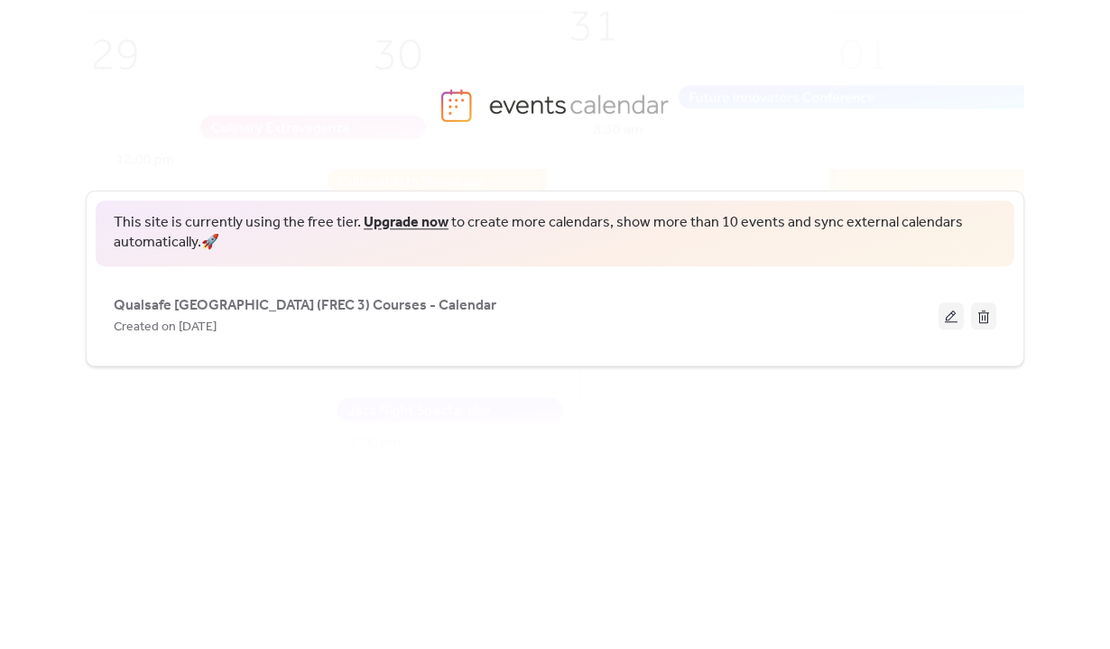
click at [842, 430] on div "This site is currently using the free tier. Upgrade now to create more calendar…" at bounding box center [555, 394] width 939 height 464
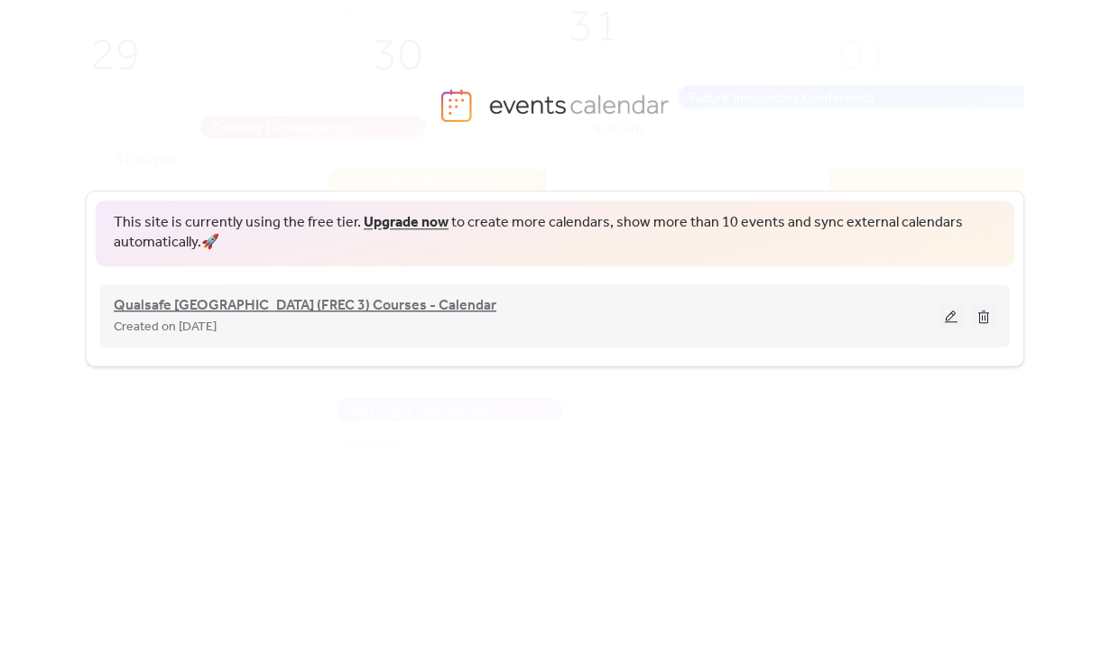
click at [257, 317] on span "Qualsafe [GEOGRAPHIC_DATA] (FREC 3) Courses - Calendar" at bounding box center [305, 306] width 383 height 22
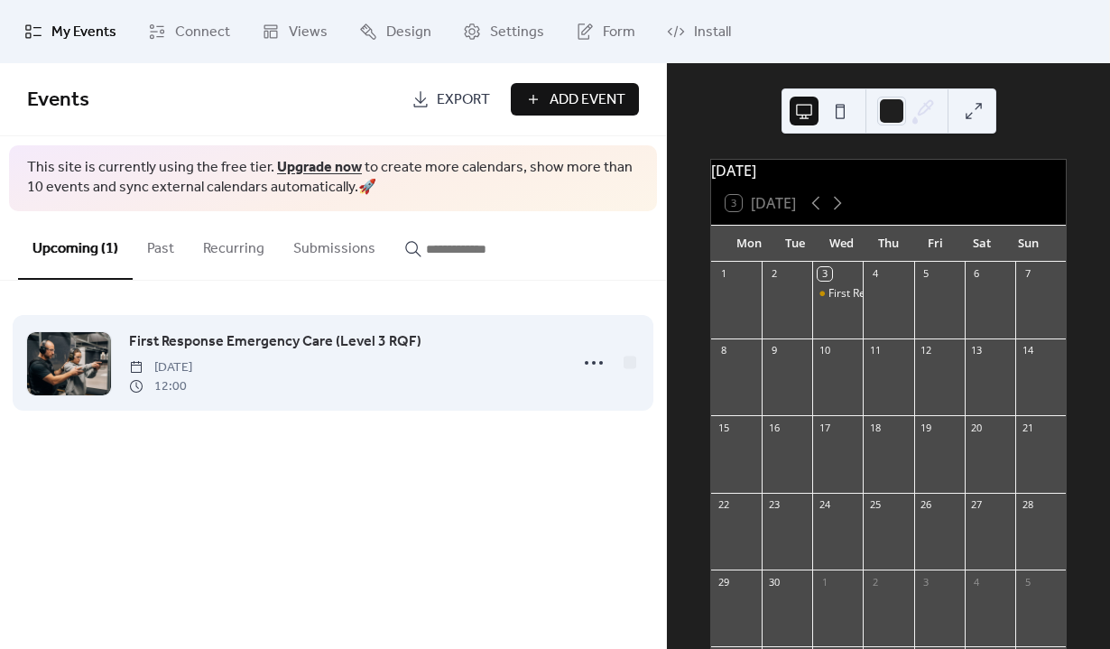
click at [76, 369] on div at bounding box center [69, 363] width 84 height 63
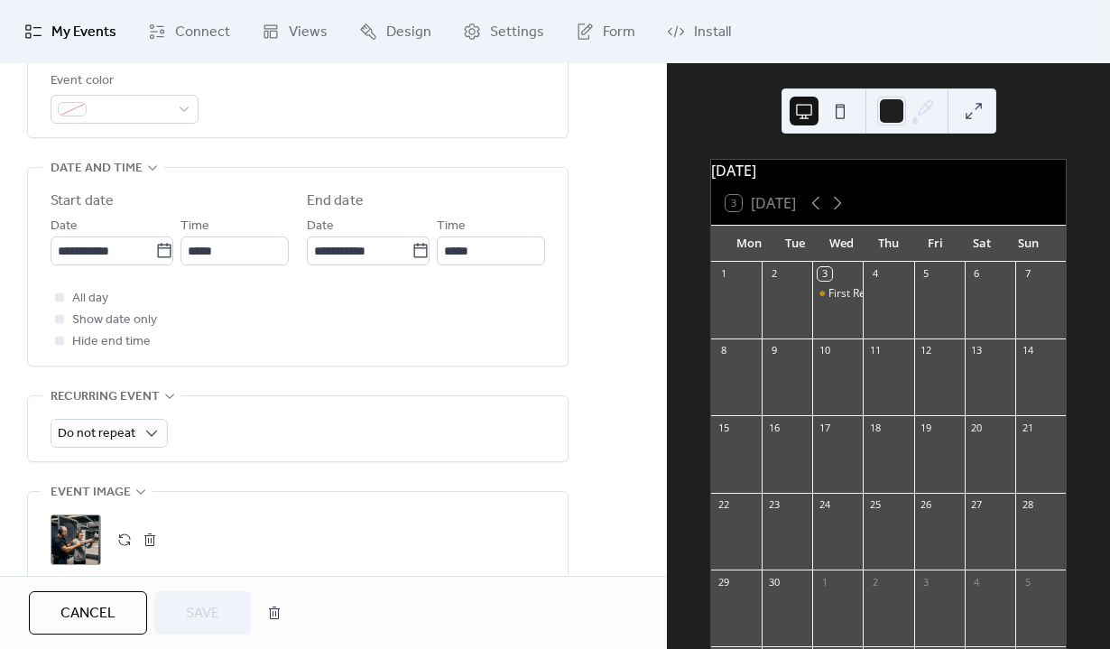
scroll to position [623, 0]
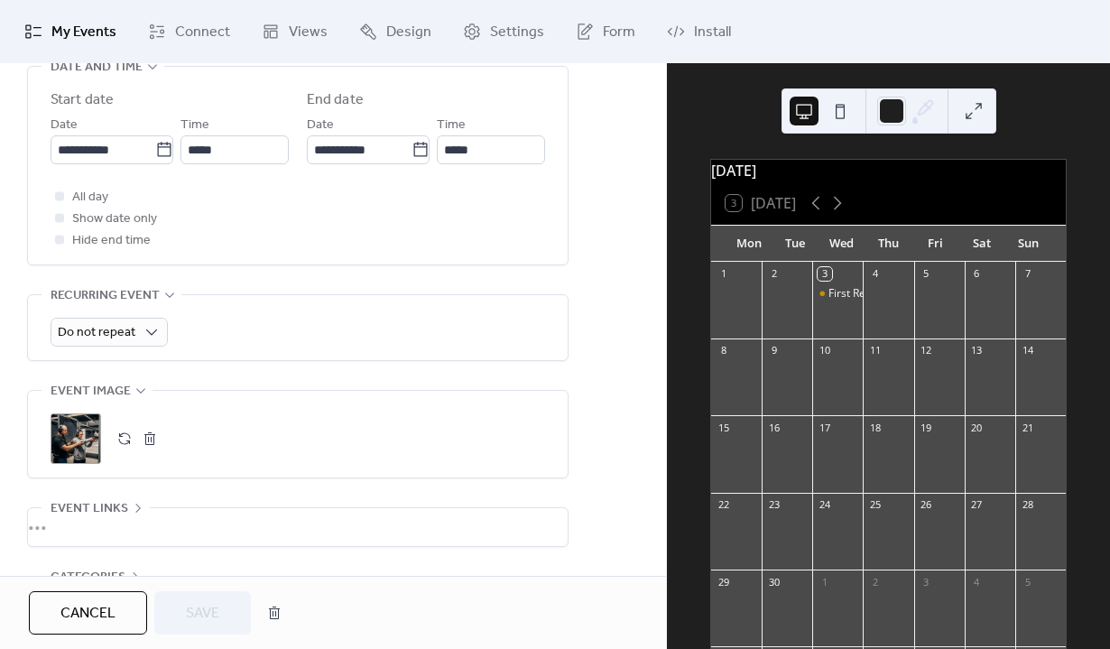
click at [86, 444] on div ";" at bounding box center [76, 438] width 51 height 51
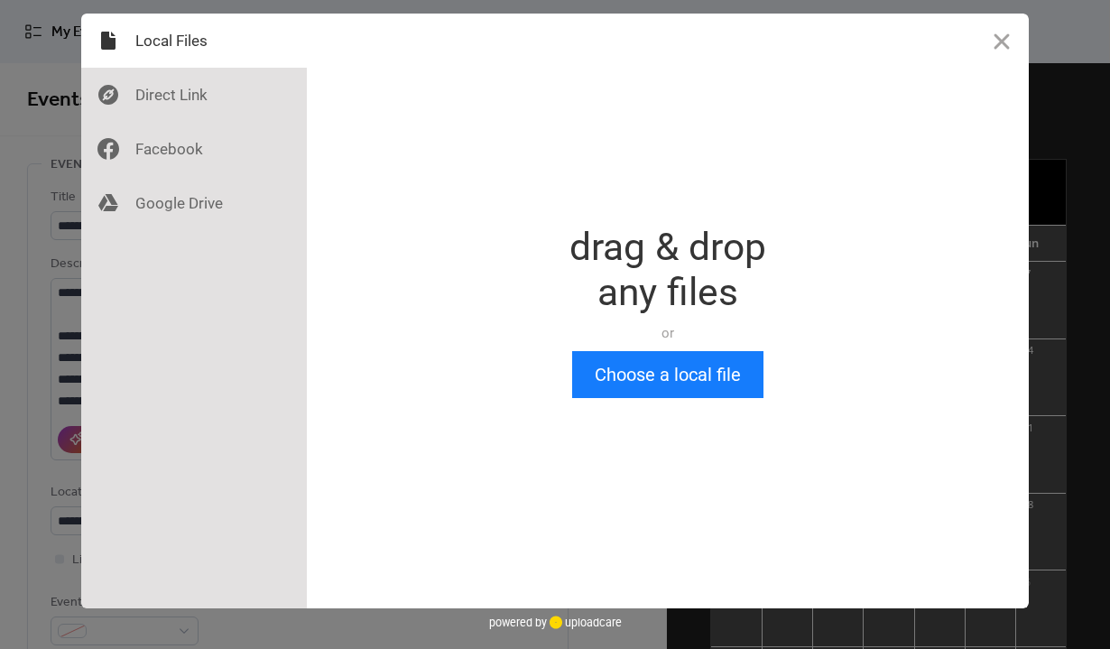
click at [67, 389] on div "Drop a file here drag & drop any files or Upload files from your computer Choos…" at bounding box center [555, 324] width 1110 height 649
click at [676, 378] on button "Choose a local file" at bounding box center [667, 374] width 191 height 47
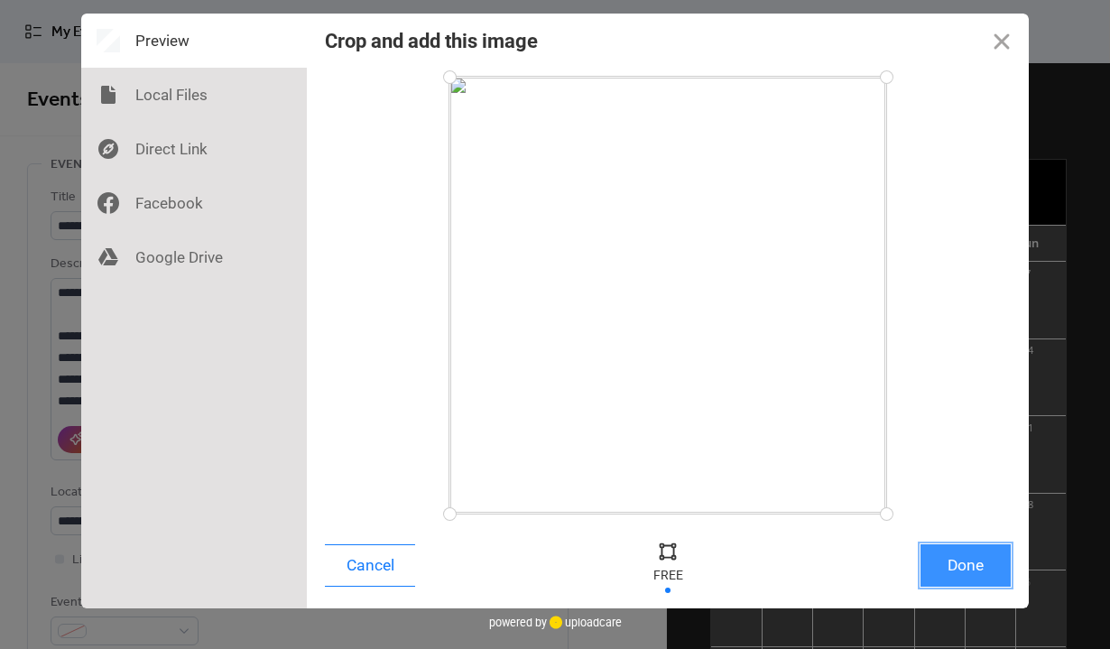
click at [985, 561] on button "Done" at bounding box center [966, 565] width 90 height 42
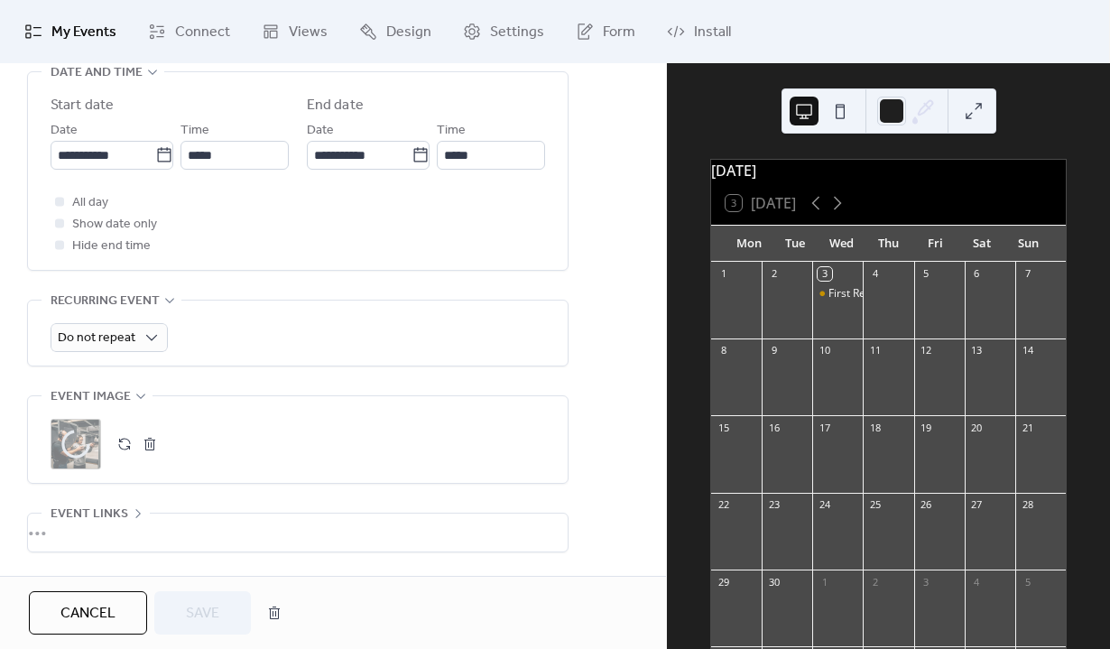
scroll to position [753, 0]
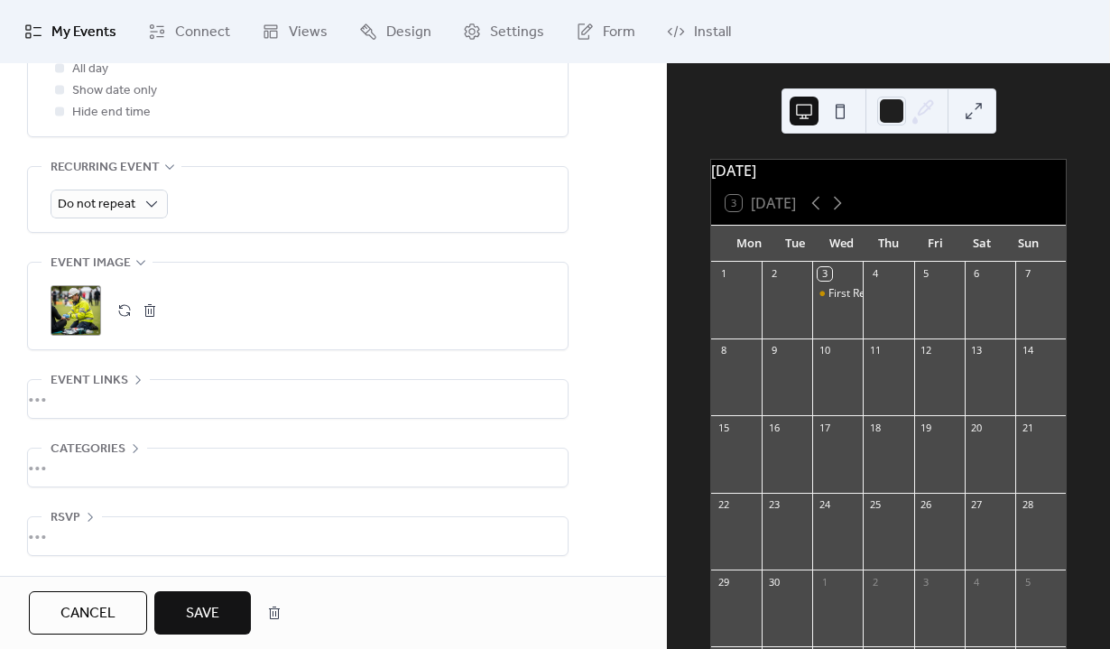
click at [184, 609] on button "Save" at bounding box center [202, 612] width 97 height 43
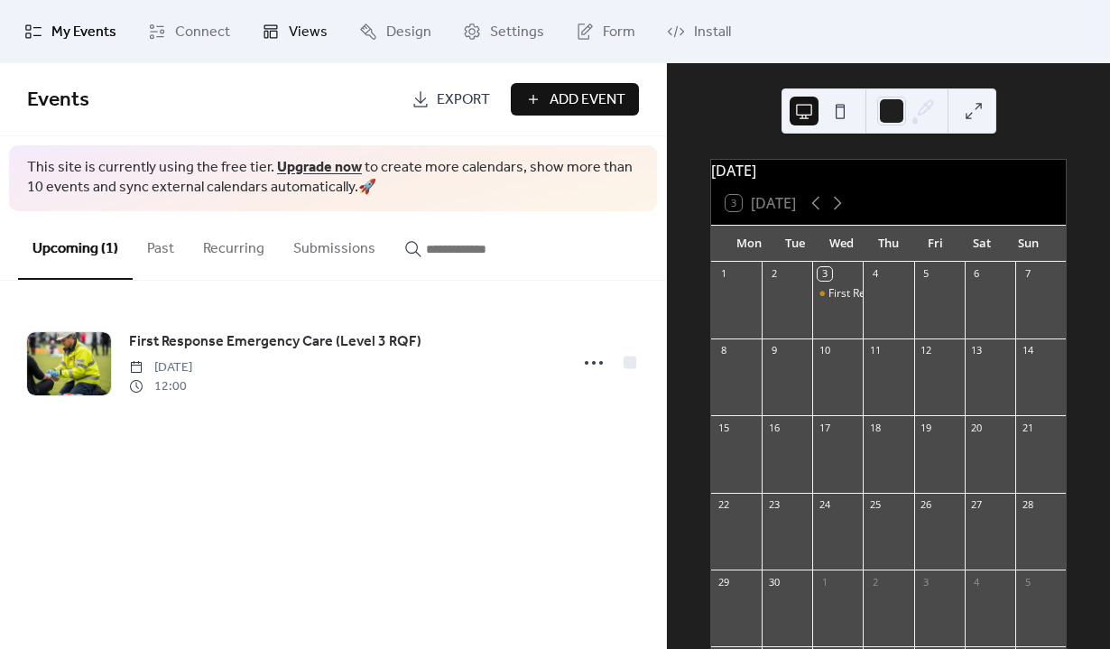
click at [289, 22] on span "Views" at bounding box center [308, 33] width 39 height 22
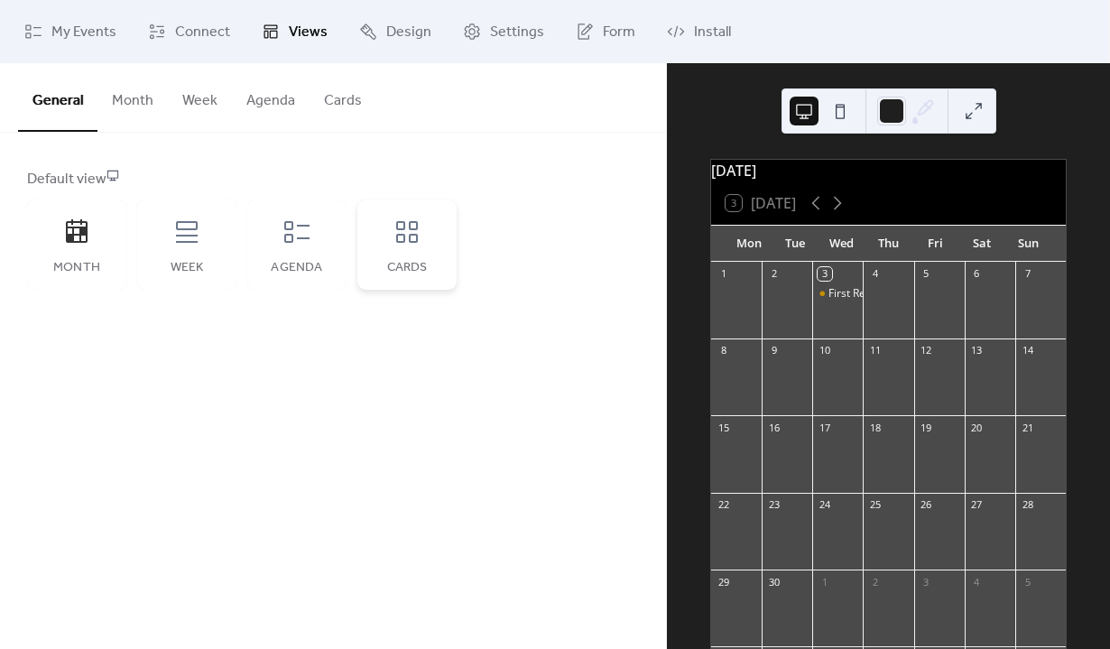
click at [422, 234] on div "Cards" at bounding box center [406, 245] width 99 height 90
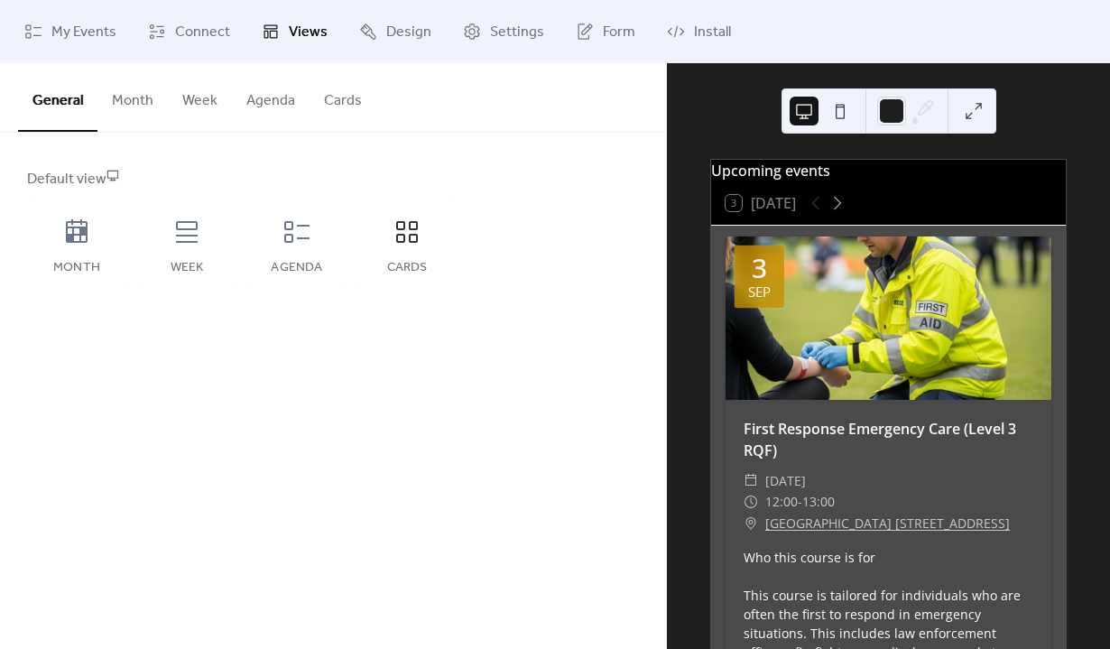
click at [358, 345] on div "General Month Week Agenda Cards Default view Month Week Agenda Cards Disabled 🔒…" at bounding box center [333, 356] width 666 height 586
click at [69, 22] on span "My Events" at bounding box center [83, 33] width 65 height 22
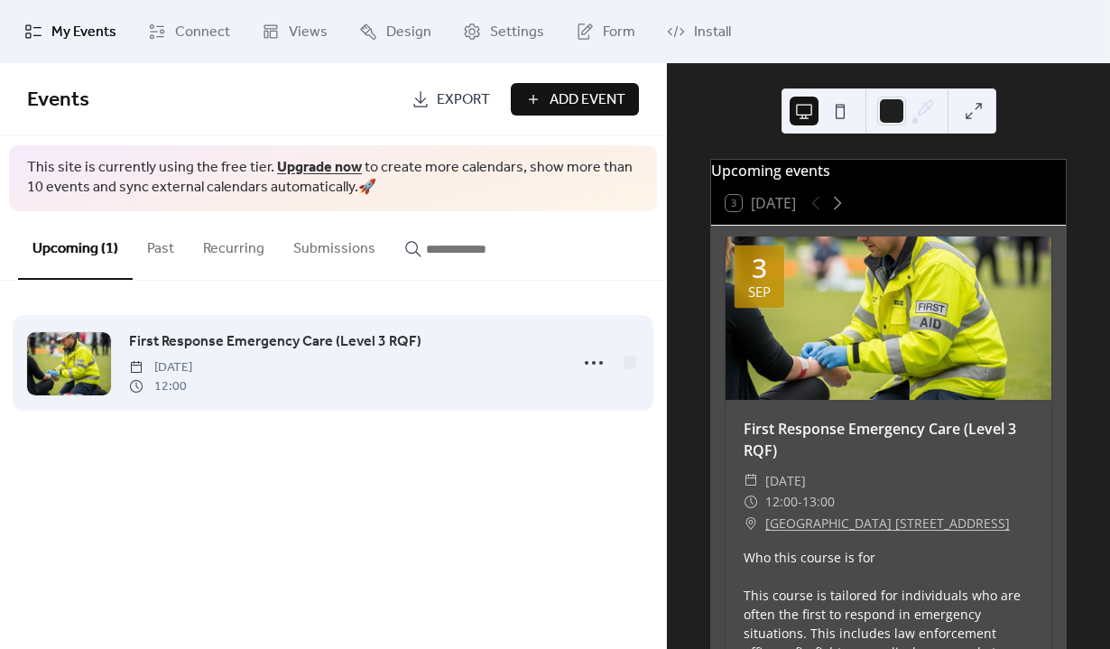
click at [192, 362] on span "[DATE]" at bounding box center [160, 367] width 63 height 19
click at [583, 359] on icon at bounding box center [594, 362] width 29 height 29
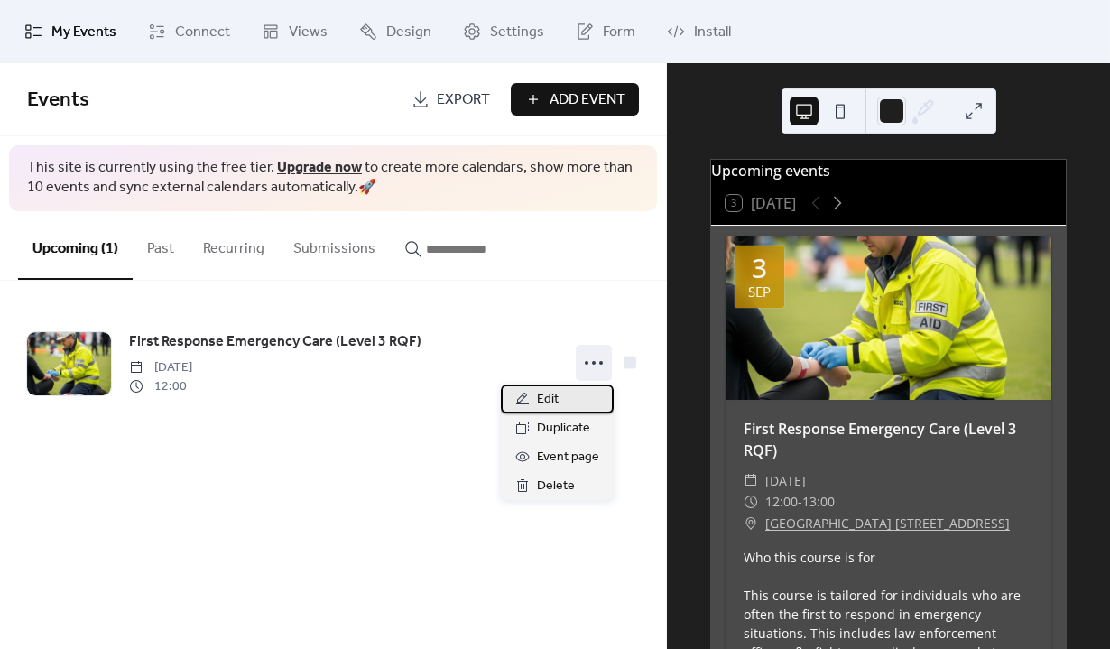
click at [543, 398] on span "Edit" at bounding box center [548, 400] width 22 height 22
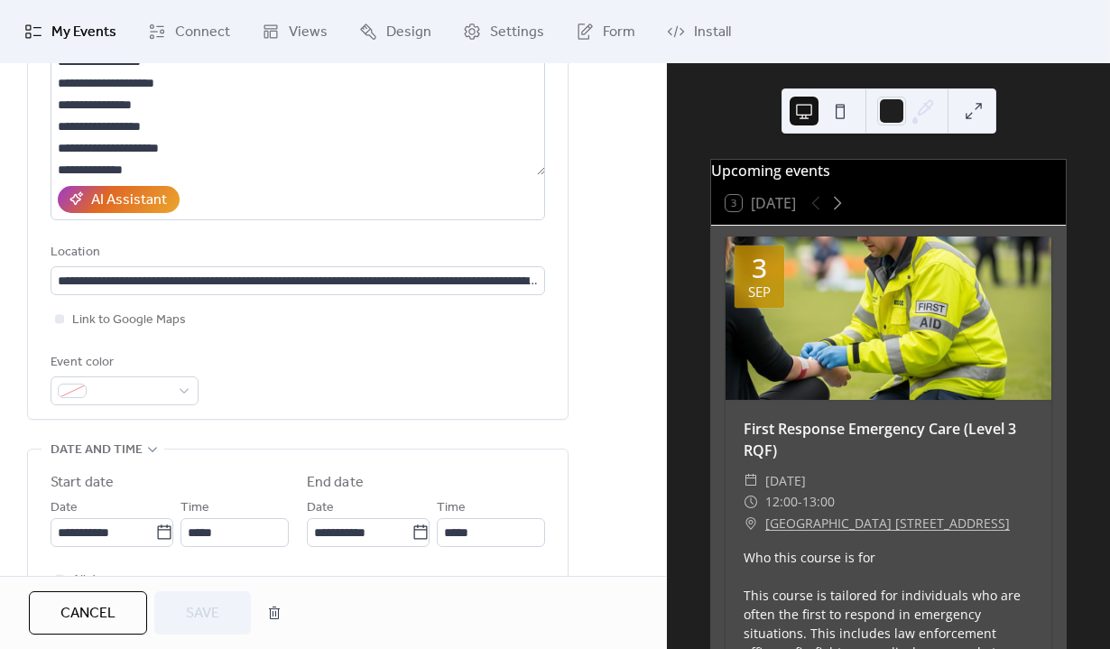
scroll to position [456, 0]
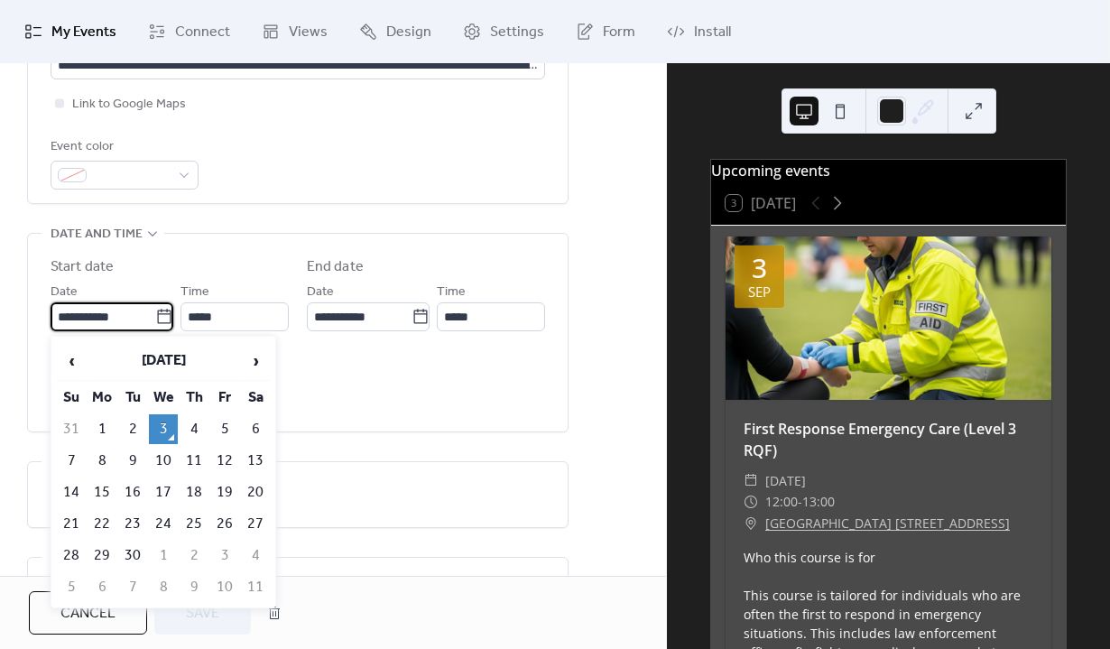
click at [76, 315] on input "**********" at bounding box center [103, 316] width 105 height 29
click at [113, 494] on td "15" at bounding box center [102, 493] width 29 height 30
type input "**********"
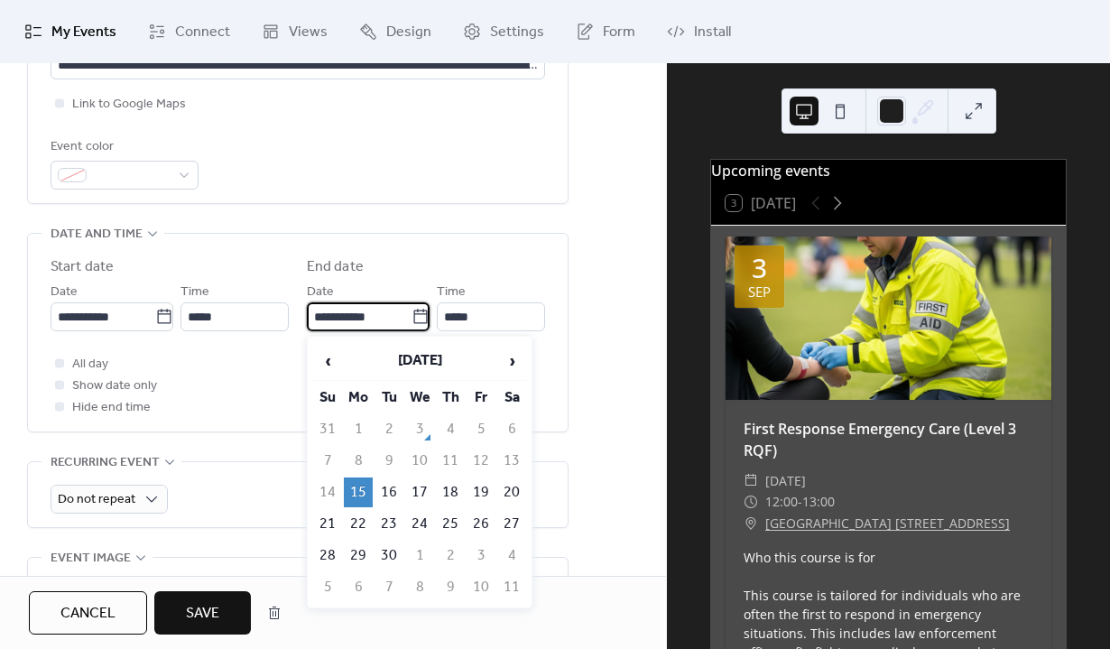
click at [339, 313] on input "**********" at bounding box center [359, 316] width 105 height 29
click at [483, 479] on td "19" at bounding box center [481, 493] width 29 height 30
type input "**********"
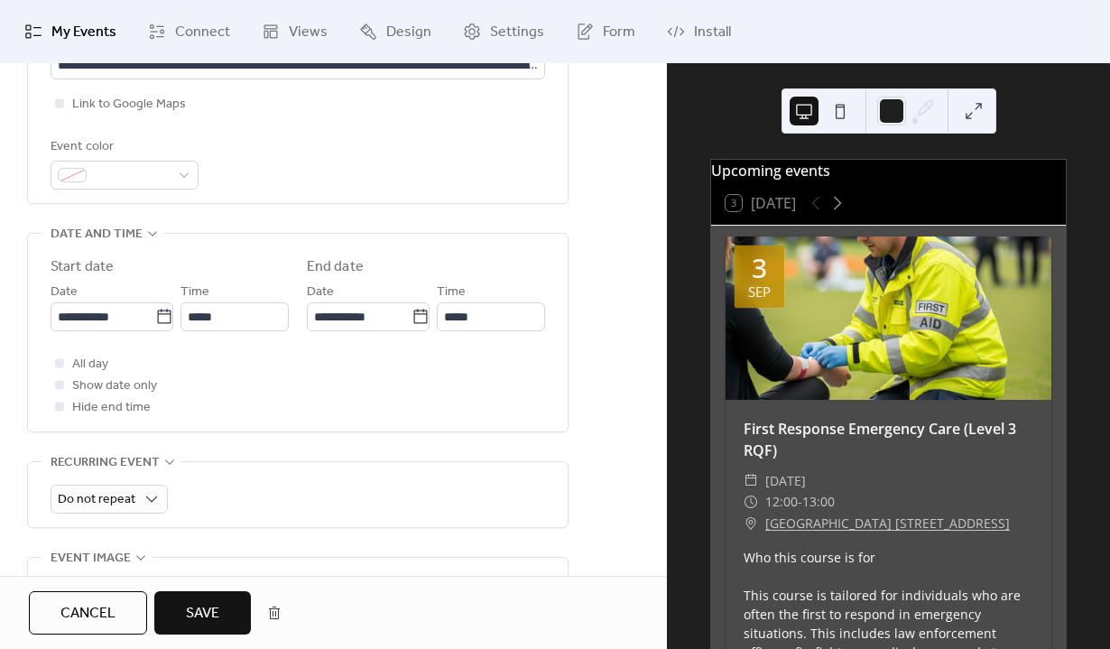
click at [202, 614] on span "Save" at bounding box center [202, 614] width 33 height 22
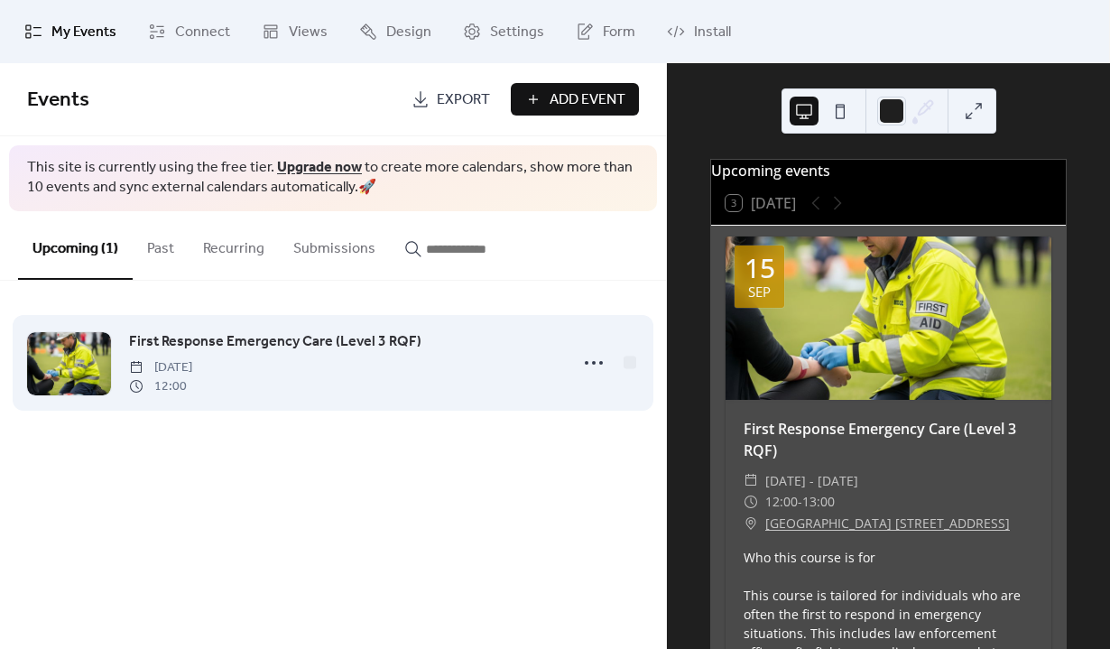
click at [167, 348] on span "First Response Emergency Care (Level 3 RQF)" at bounding box center [275, 342] width 292 height 22
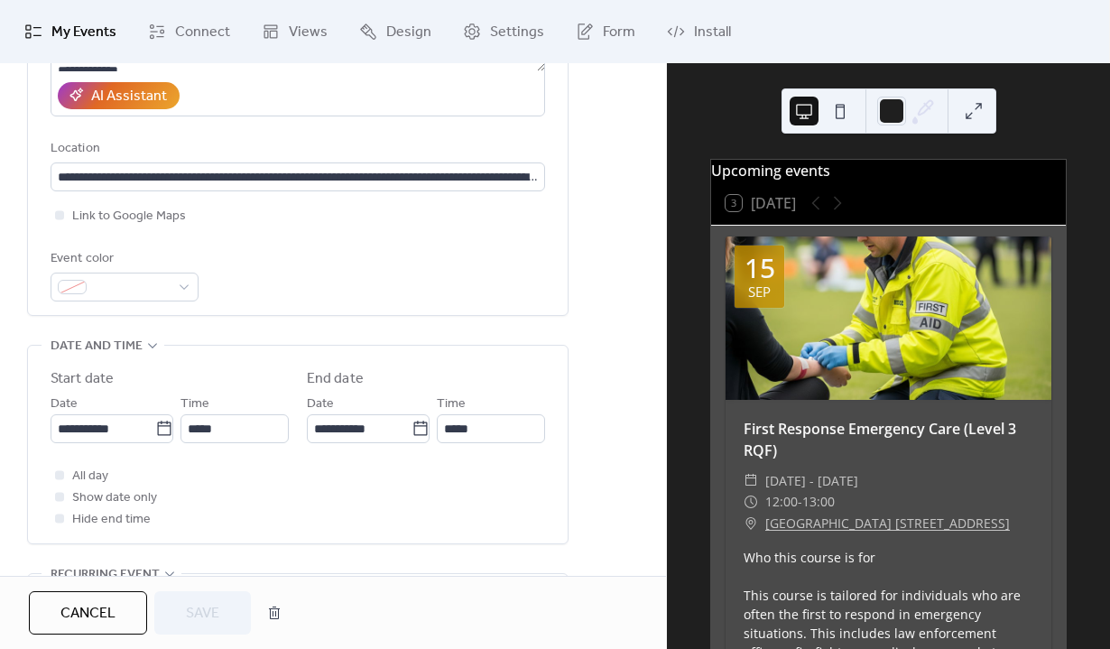
scroll to position [475, 0]
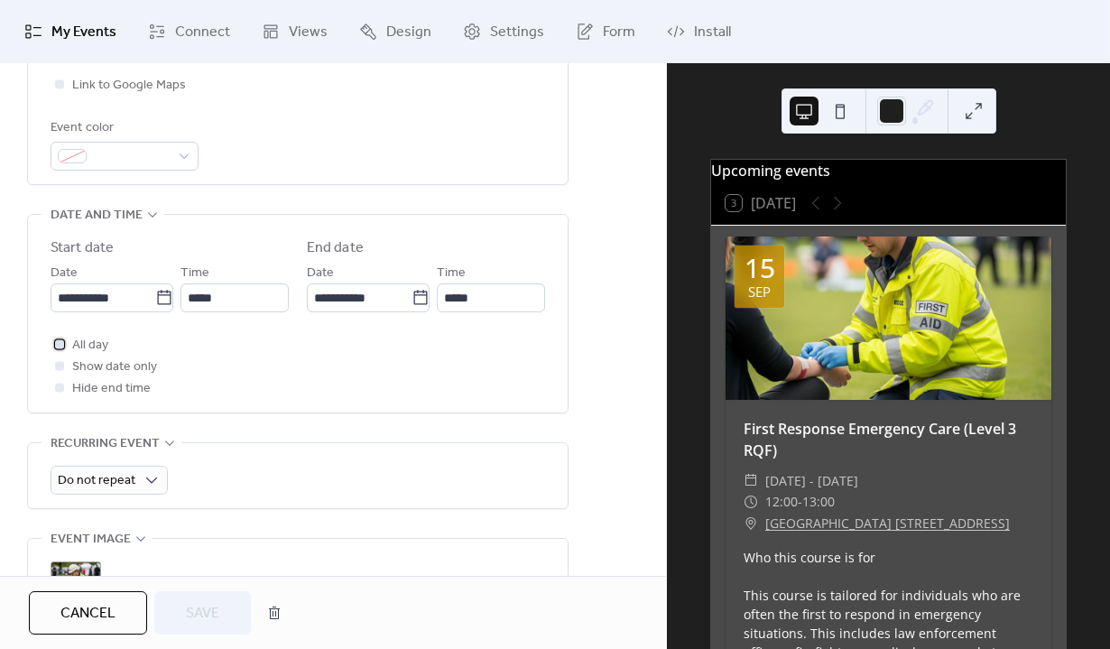
click at [60, 344] on div at bounding box center [59, 343] width 9 height 9
click at [205, 635] on div "Cancel Save" at bounding box center [333, 612] width 666 height 73
click at [207, 629] on button "Save" at bounding box center [202, 612] width 97 height 43
